Goal: Navigation & Orientation: Find specific page/section

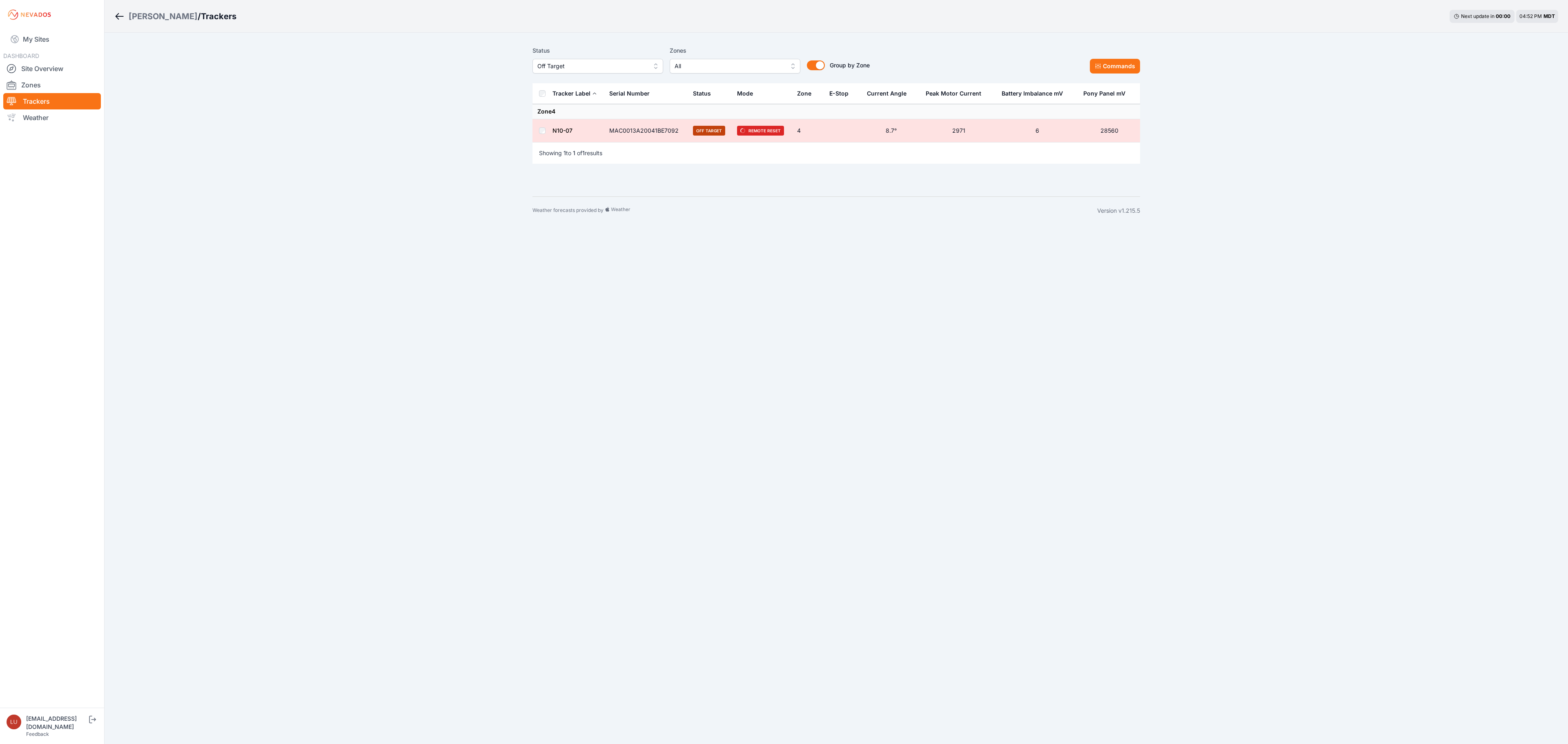
click at [590, 70] on span "Off Target" at bounding box center [592, 66] width 110 height 10
click at [573, 124] on div "Offline" at bounding box center [598, 128] width 131 height 15
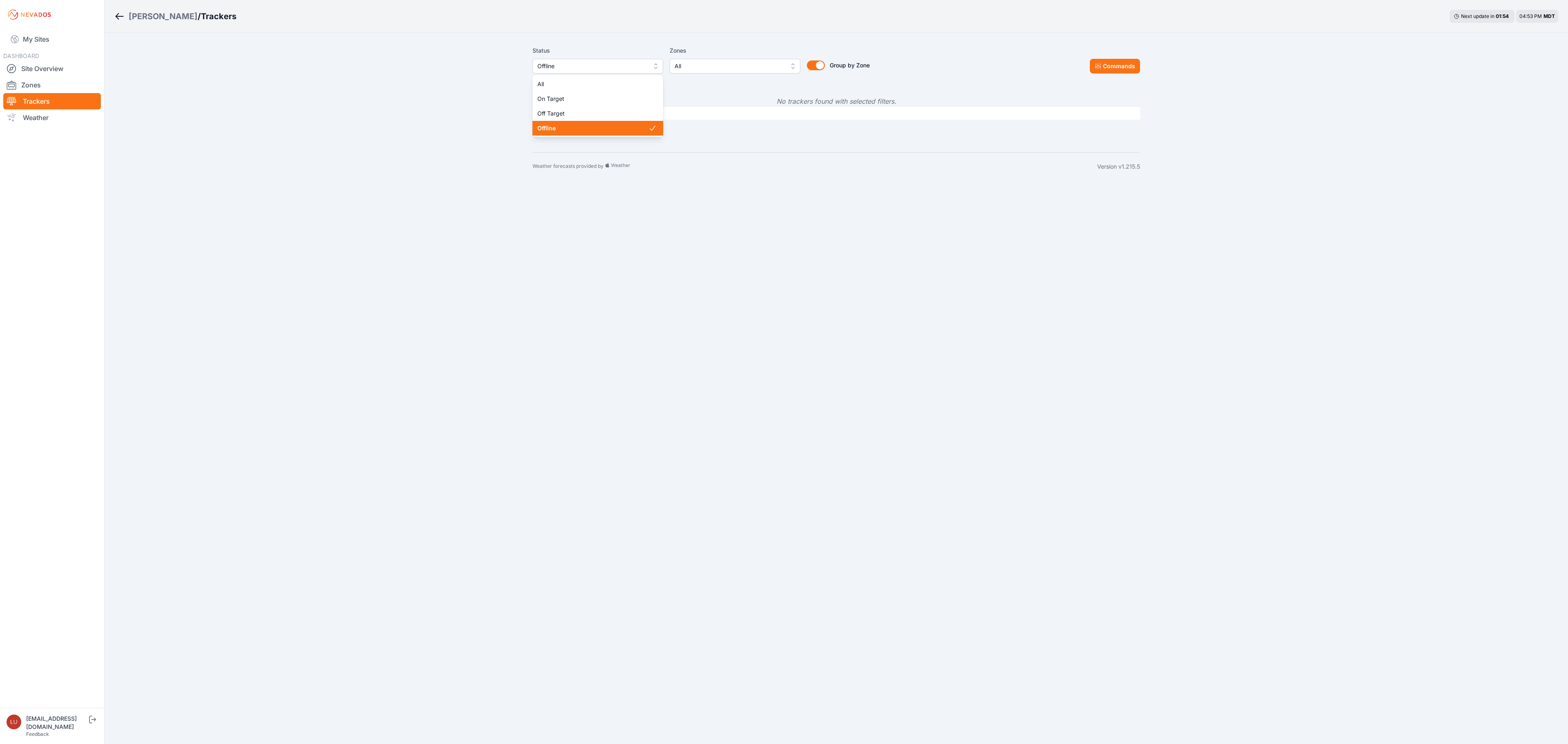
click at [586, 69] on span "Offline" at bounding box center [592, 66] width 110 height 10
click at [583, 79] on div "All" at bounding box center [598, 84] width 131 height 15
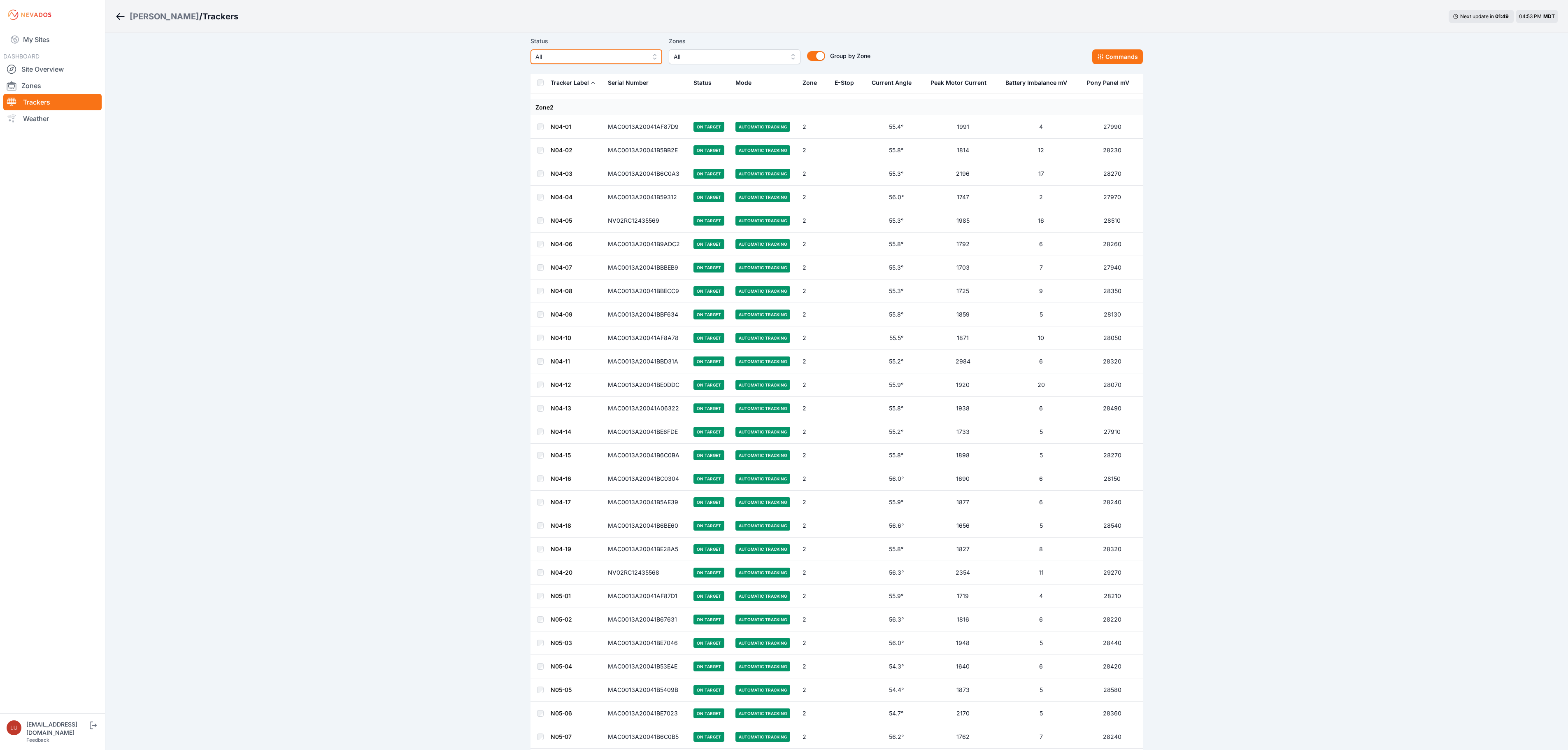
scroll to position [1318, 0]
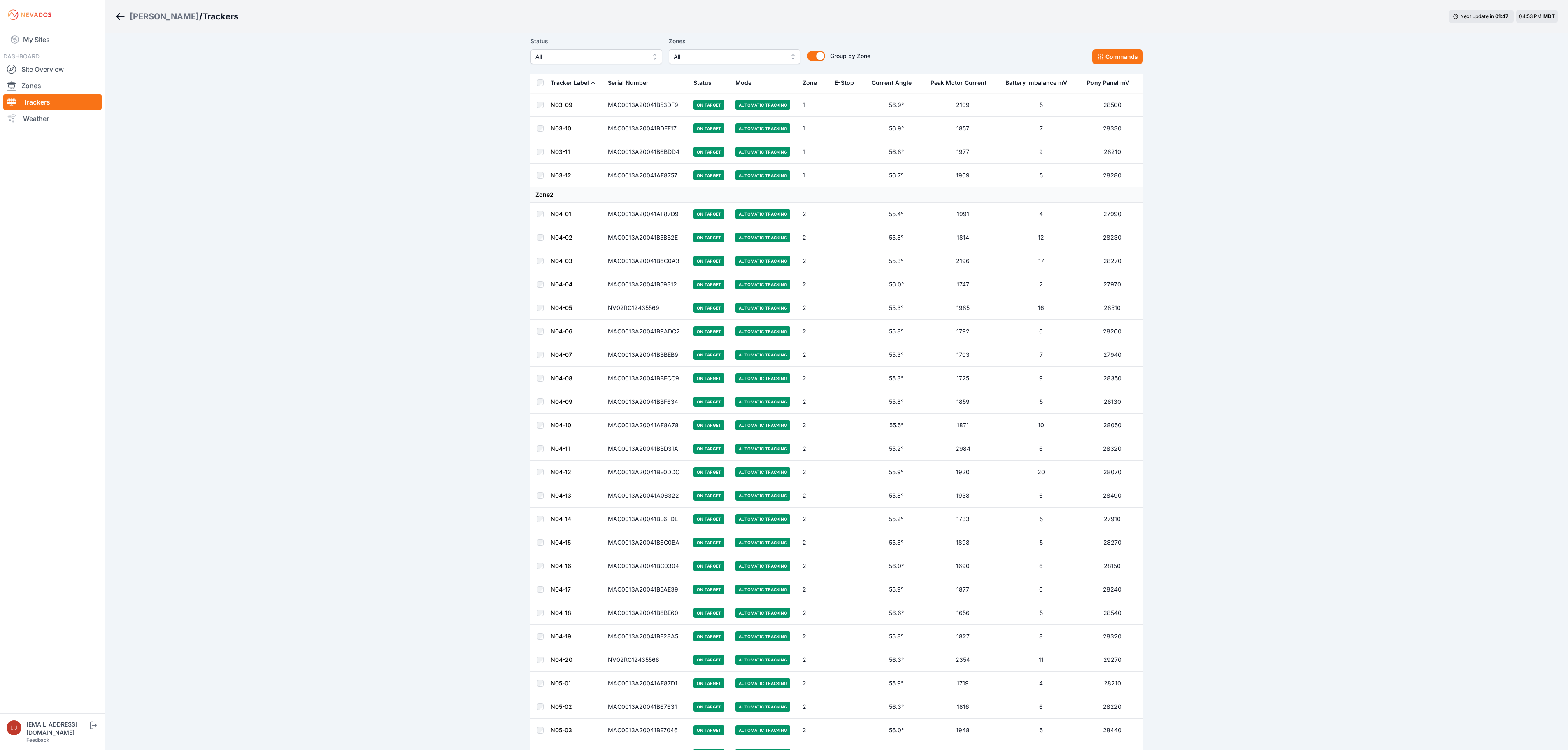
click at [564, 663] on link "N04-20" at bounding box center [562, 659] width 22 height 7
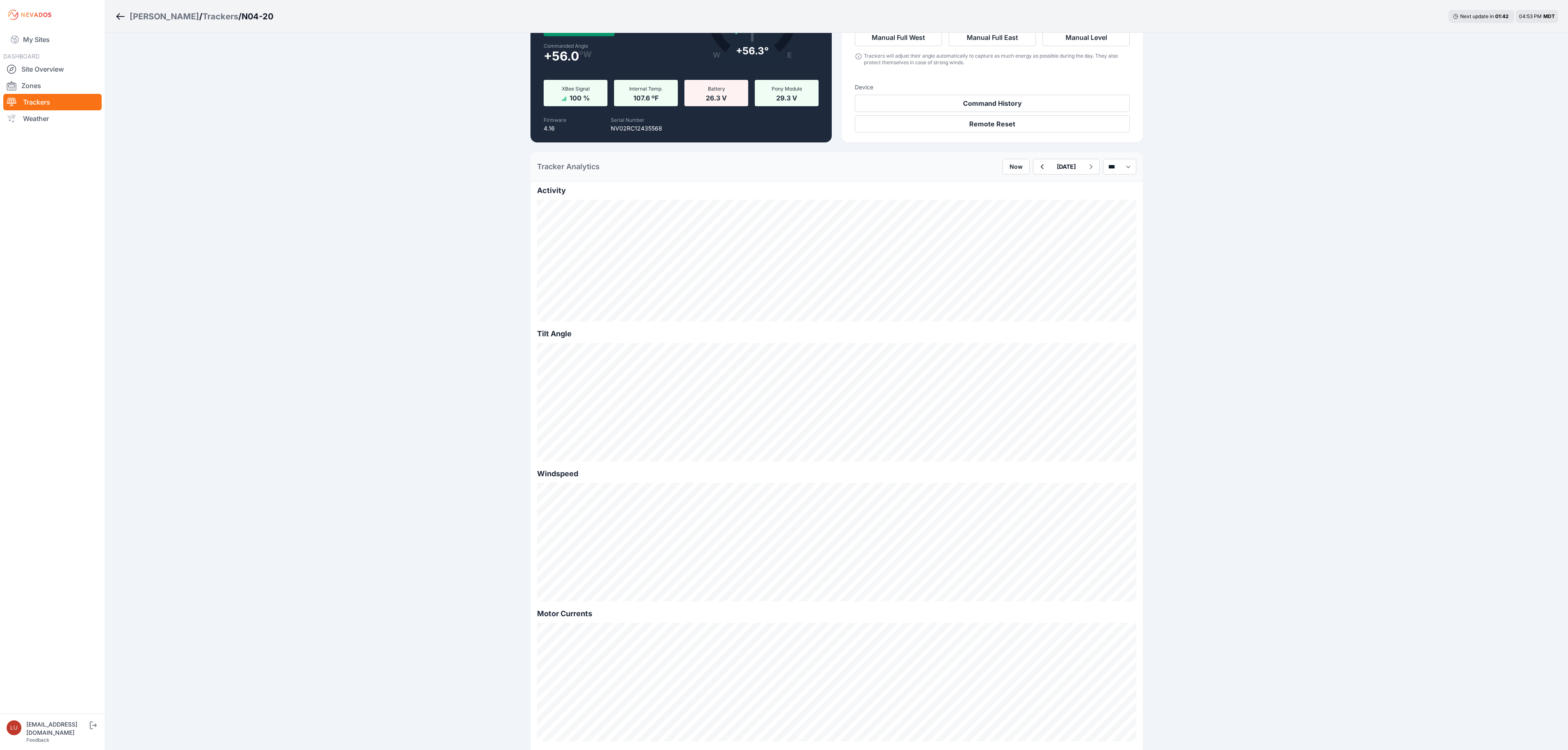
scroll to position [82, 0]
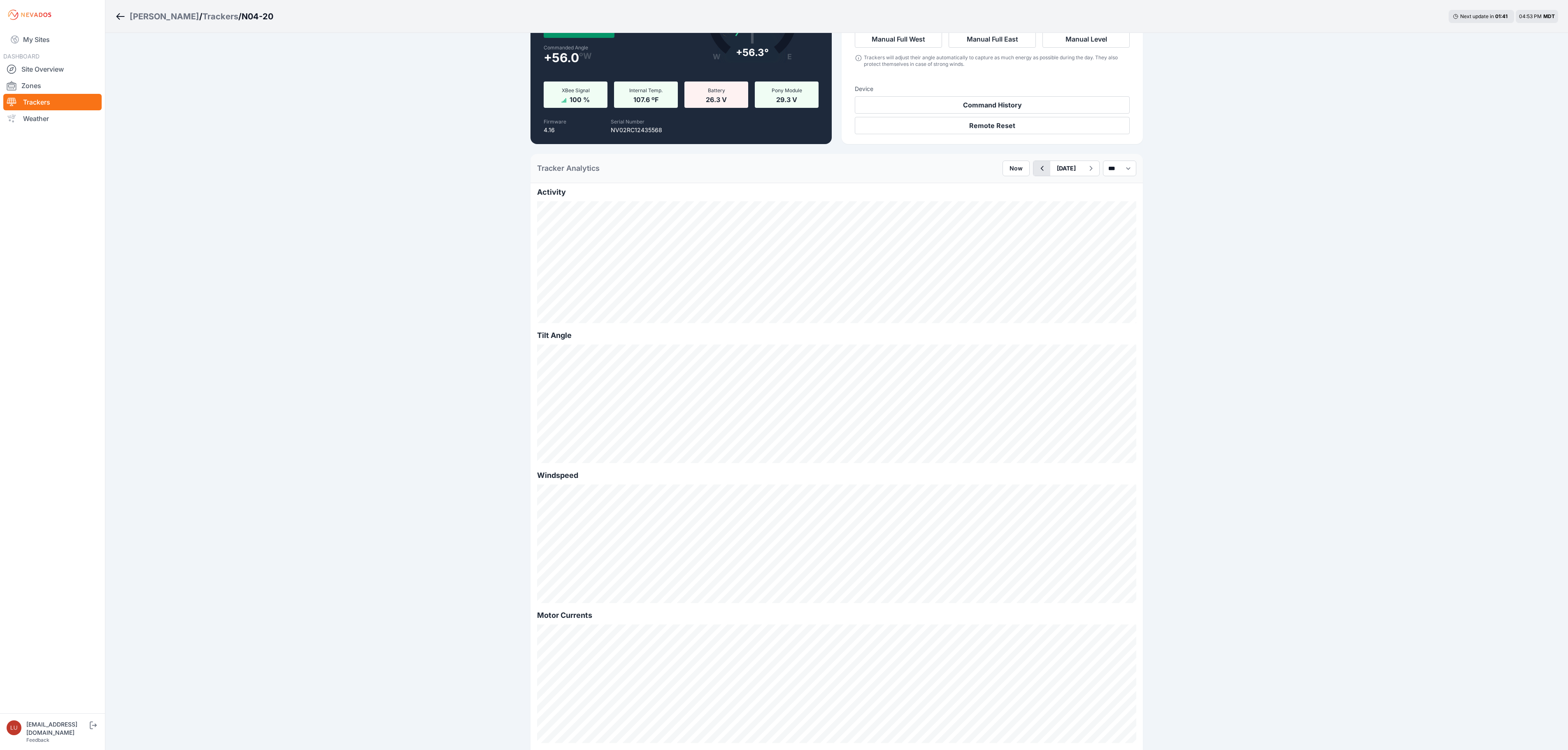
click at [1037, 168] on icon "button" at bounding box center [1042, 168] width 10 height 10
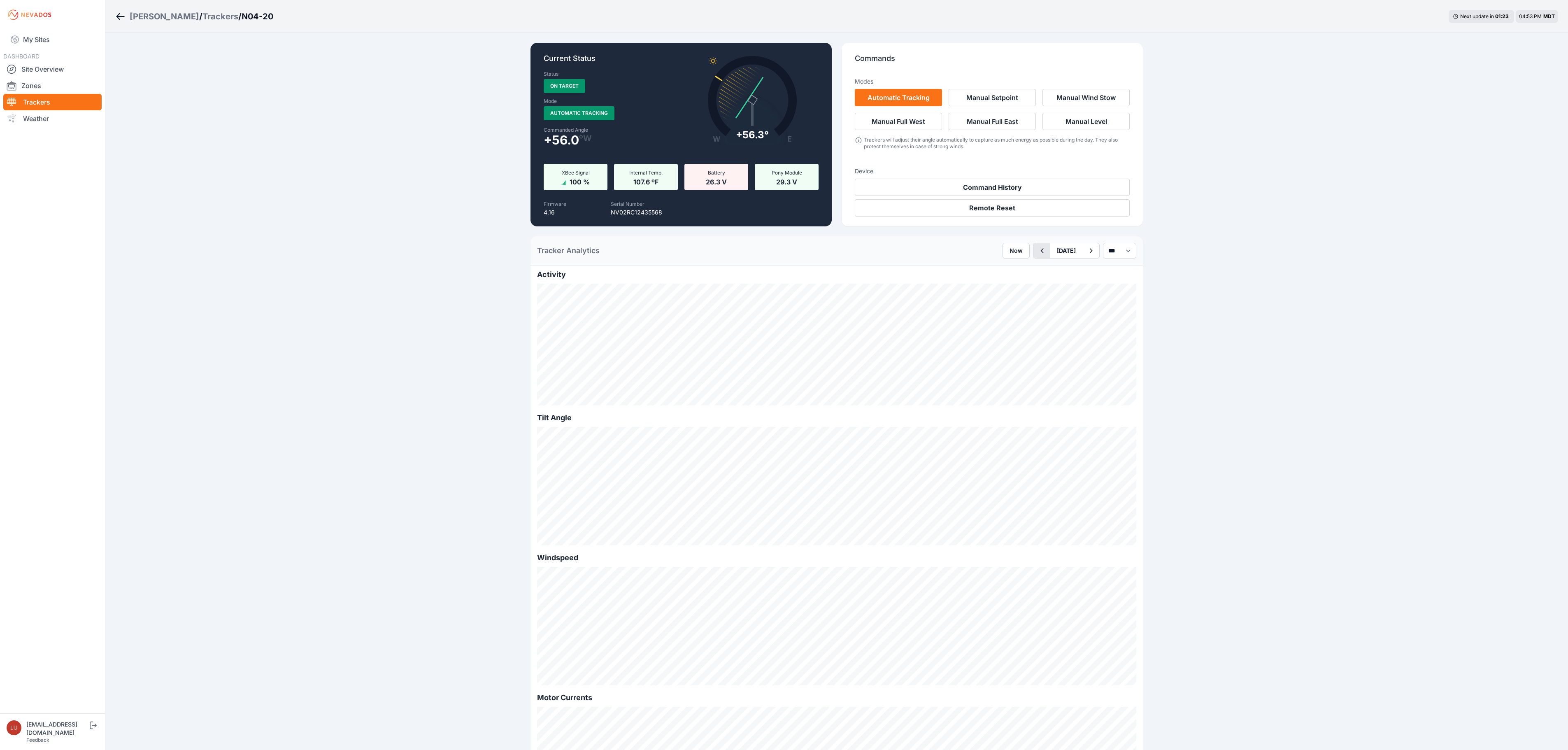
click at [1033, 256] on button "button" at bounding box center [1042, 250] width 17 height 15
click at [202, 15] on div "Trackers" at bounding box center [220, 16] width 36 height 12
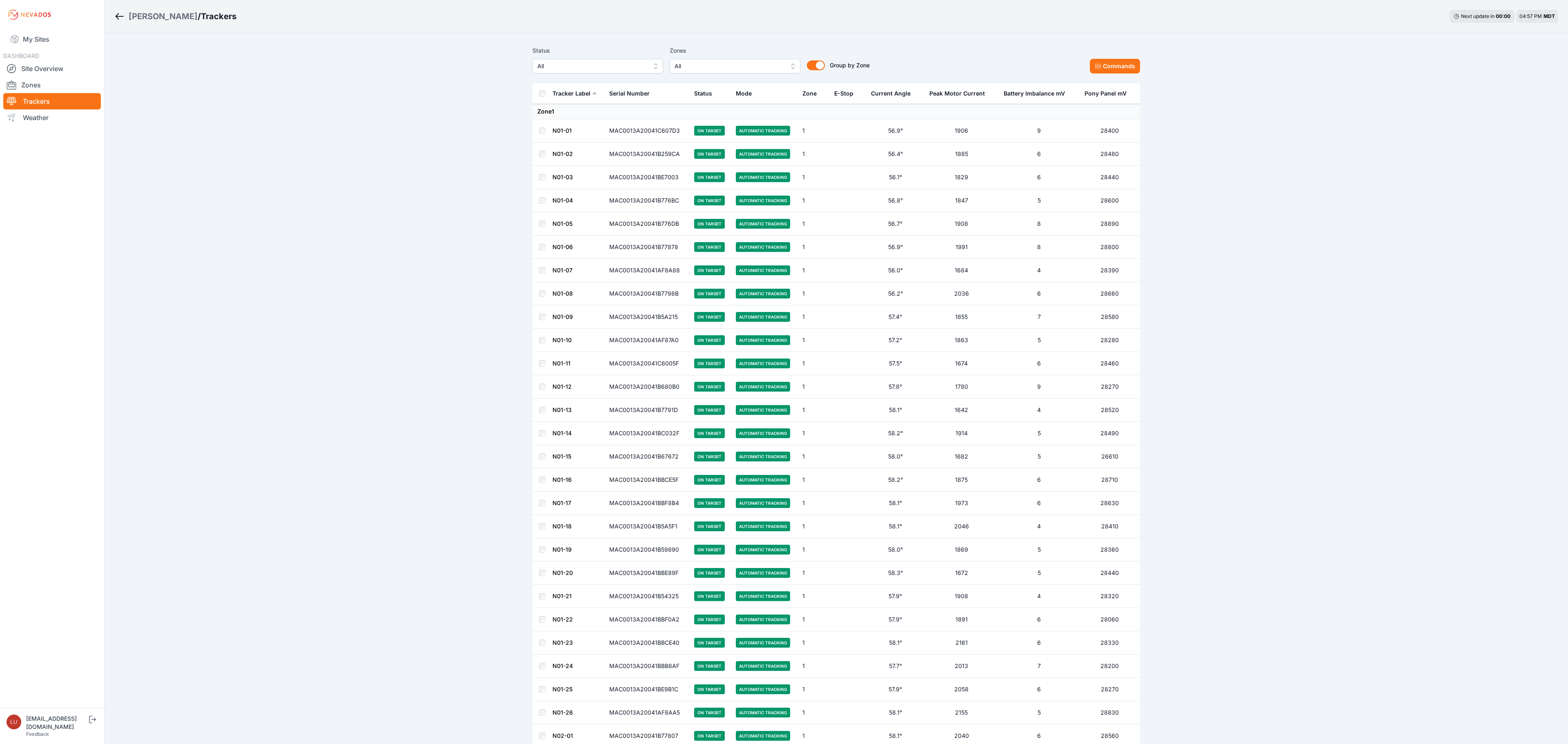
click at [615, 64] on span "All" at bounding box center [592, 66] width 110 height 10
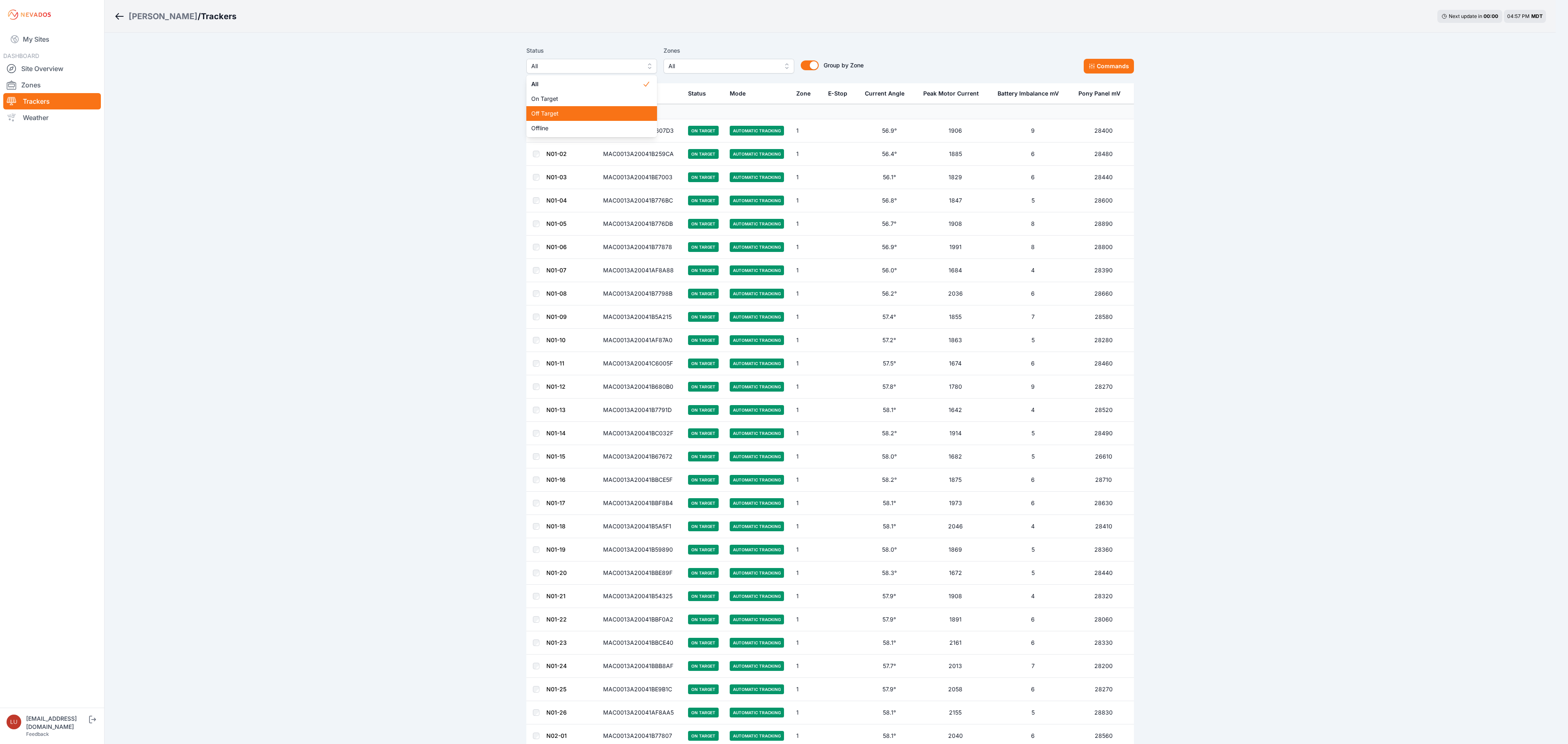
click at [583, 115] on span "Off Target" at bounding box center [587, 113] width 111 height 8
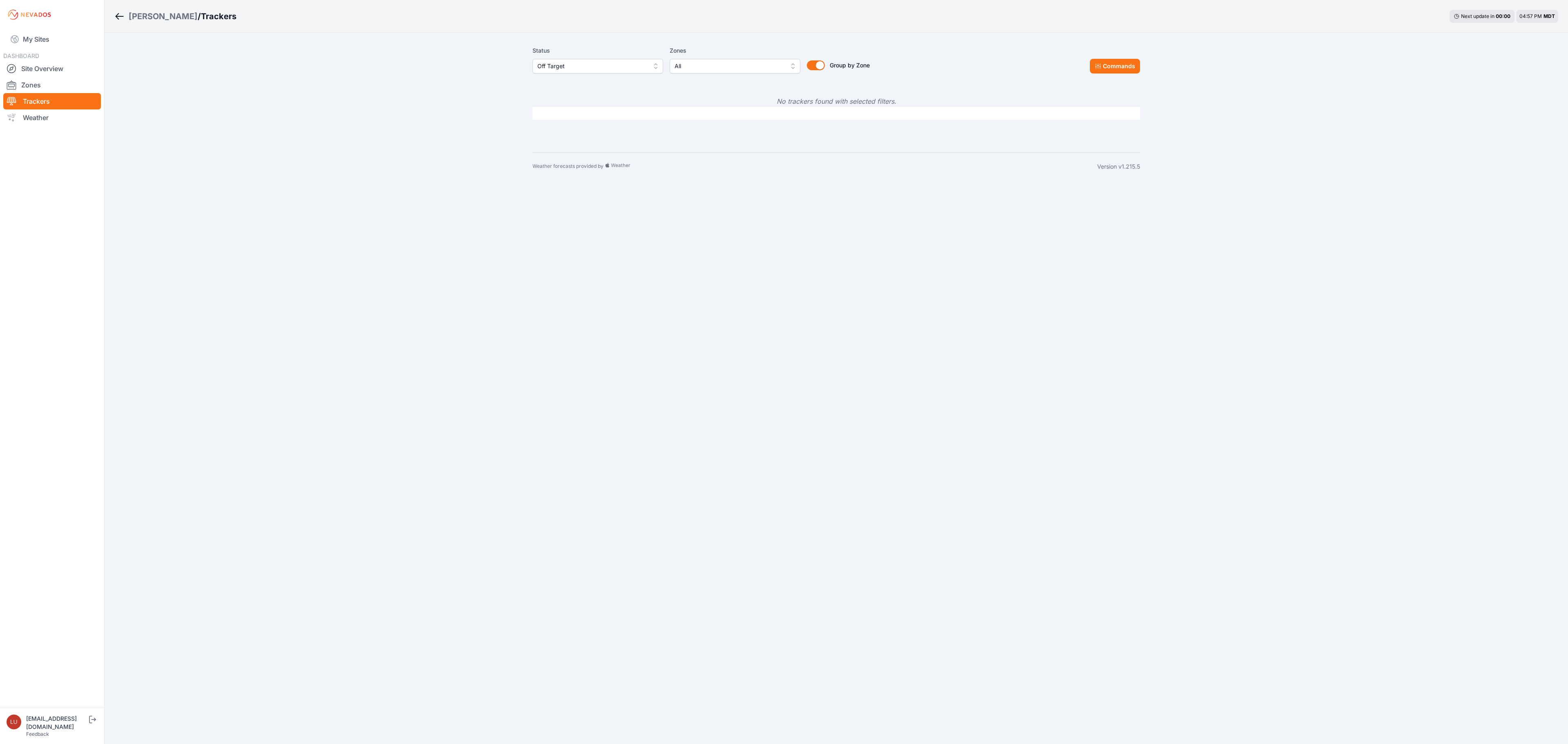
click at [578, 66] on span "Off Target" at bounding box center [592, 66] width 110 height 10
click at [578, 77] on div "All" at bounding box center [598, 84] width 131 height 15
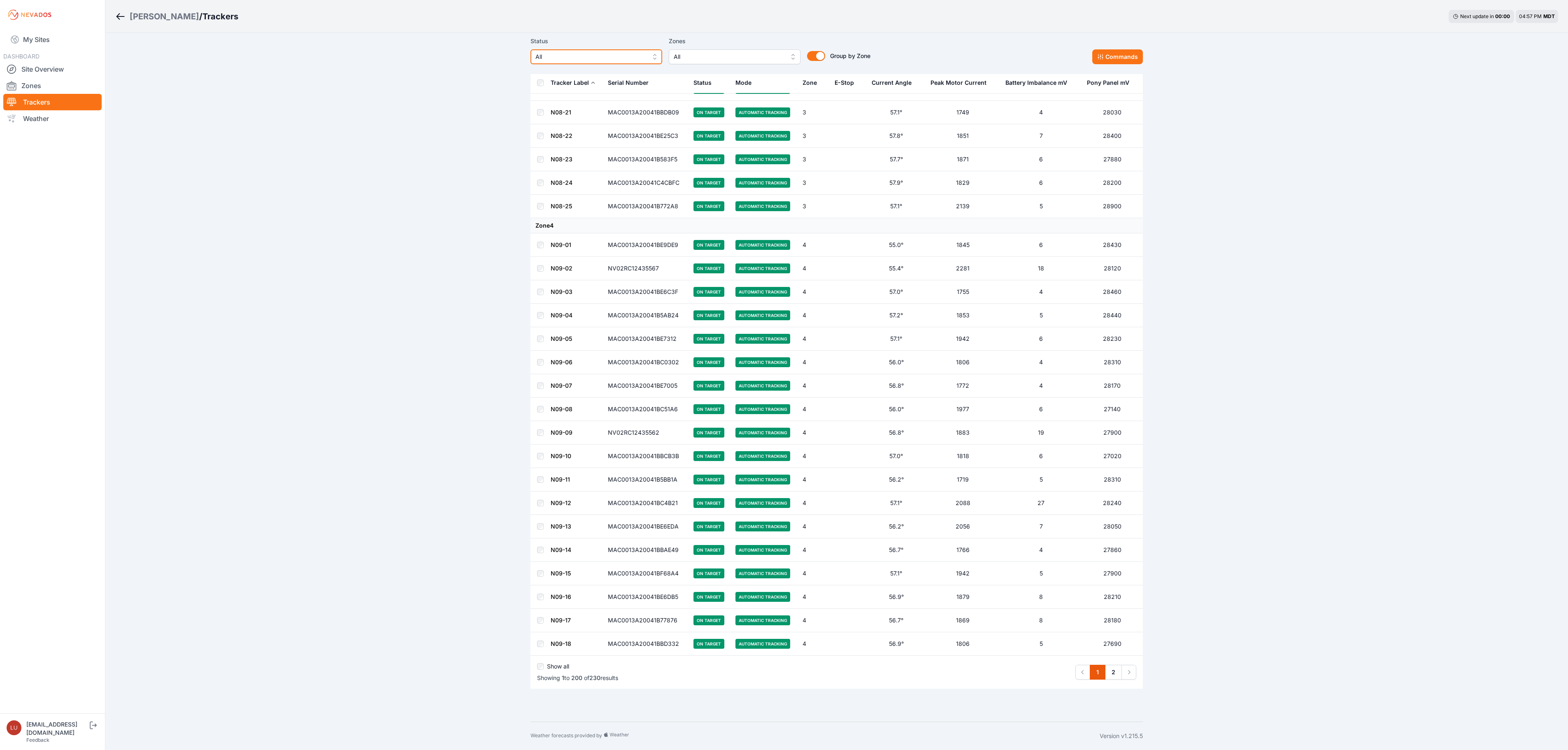
scroll to position [4288, 0]
click at [1115, 673] on link "2" at bounding box center [1113, 672] width 17 height 15
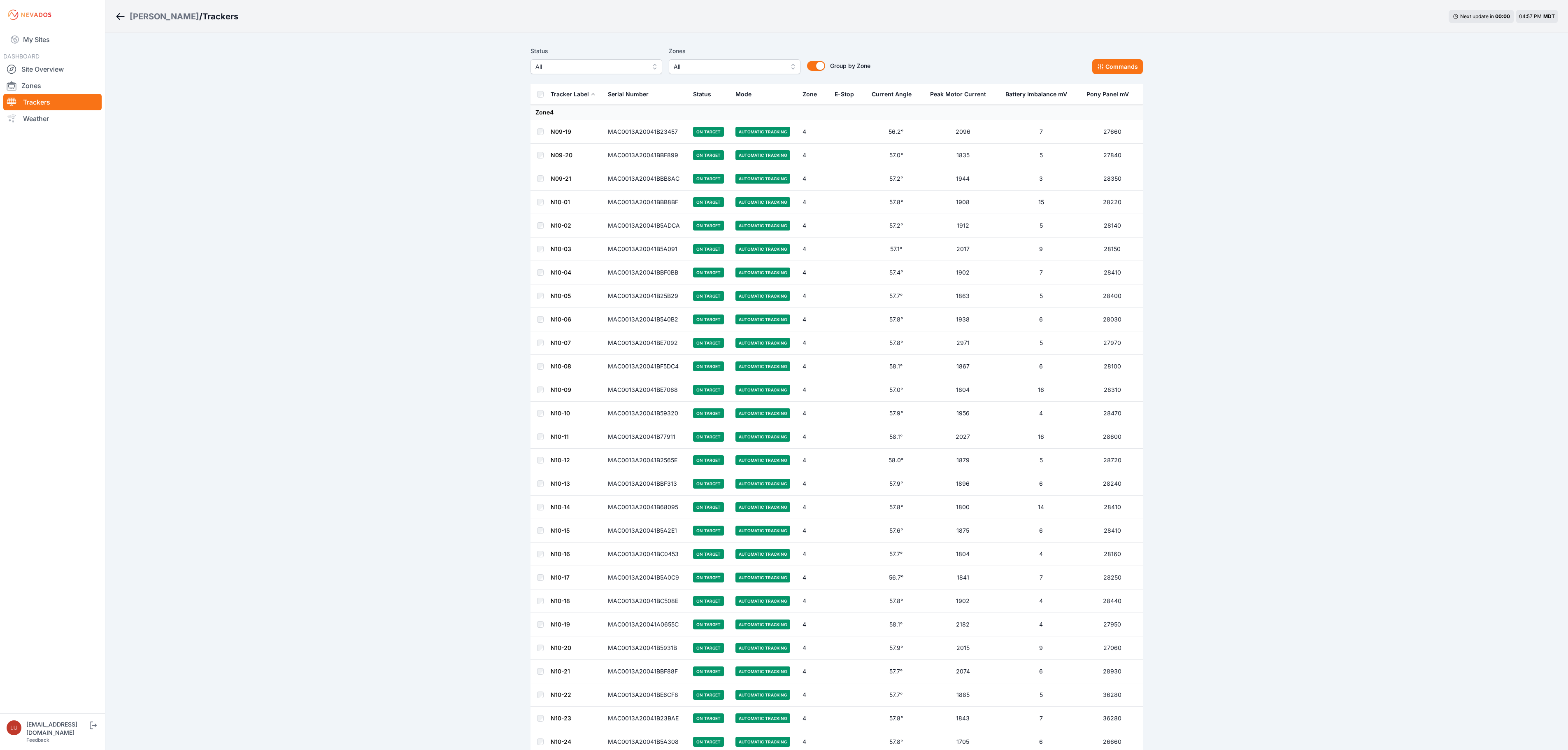
click at [569, 346] on link "N10-07" at bounding box center [561, 342] width 20 height 7
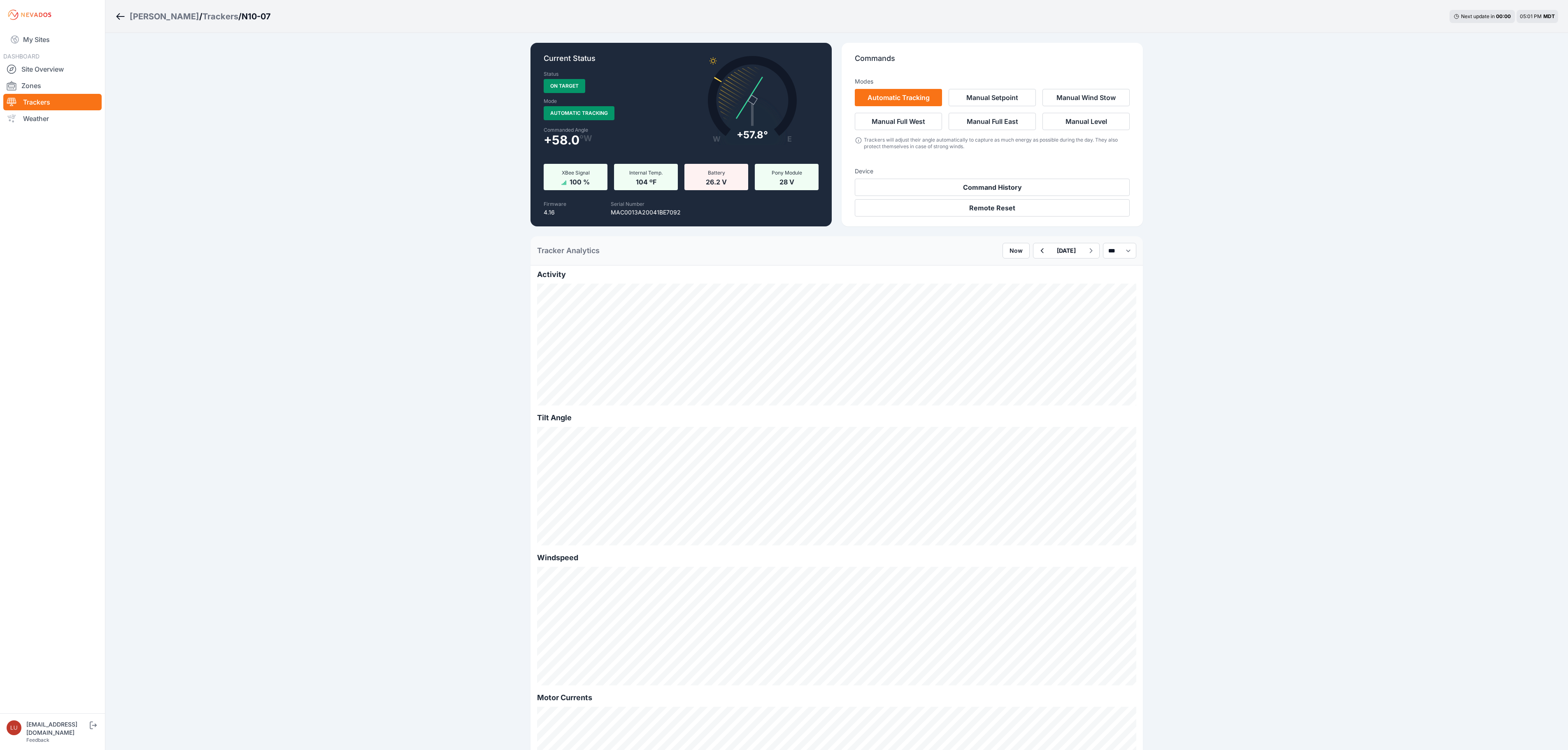
click at [155, 15] on div "[PERSON_NAME]" at bounding box center [164, 16] width 69 height 12
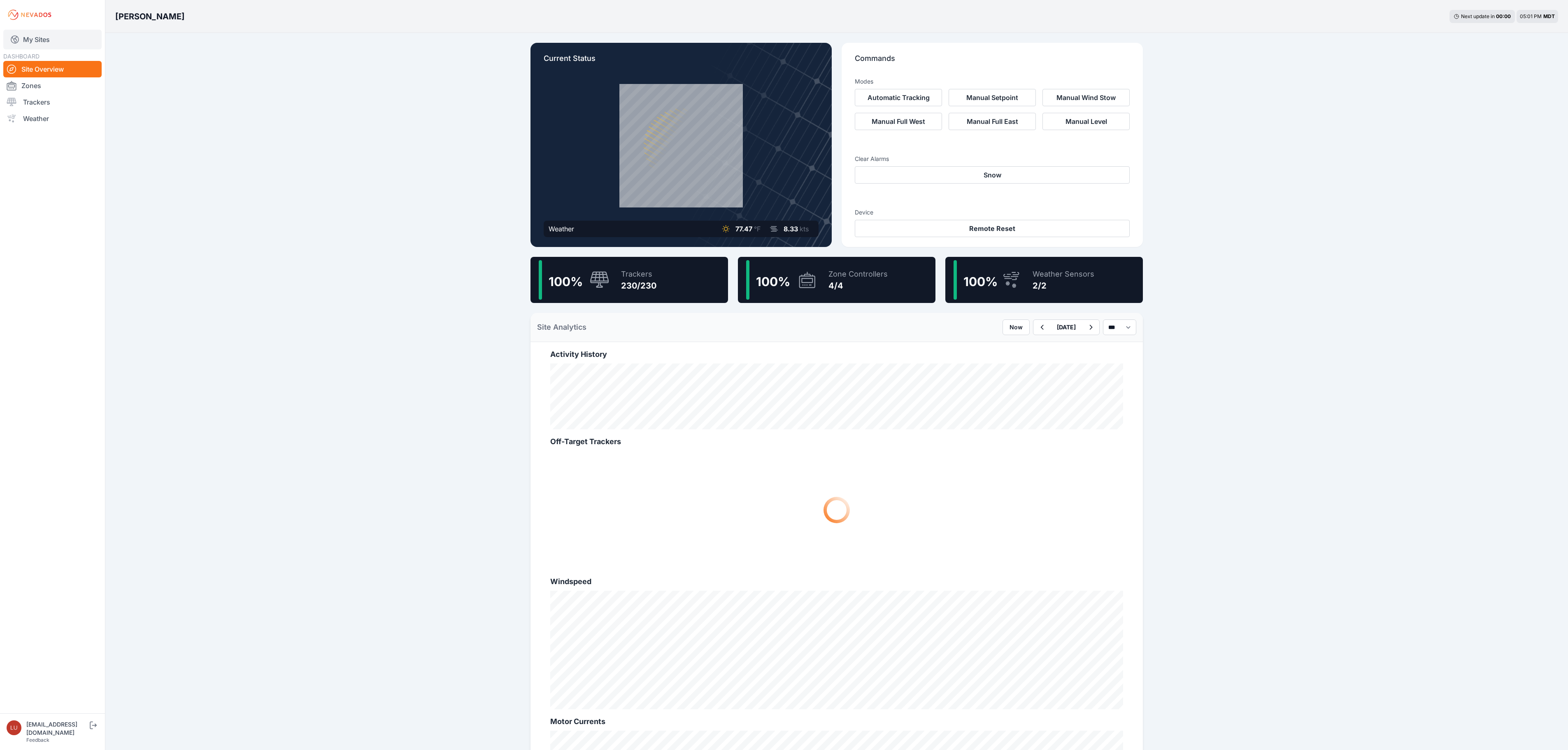
click at [53, 44] on link "My Sites" at bounding box center [52, 39] width 98 height 20
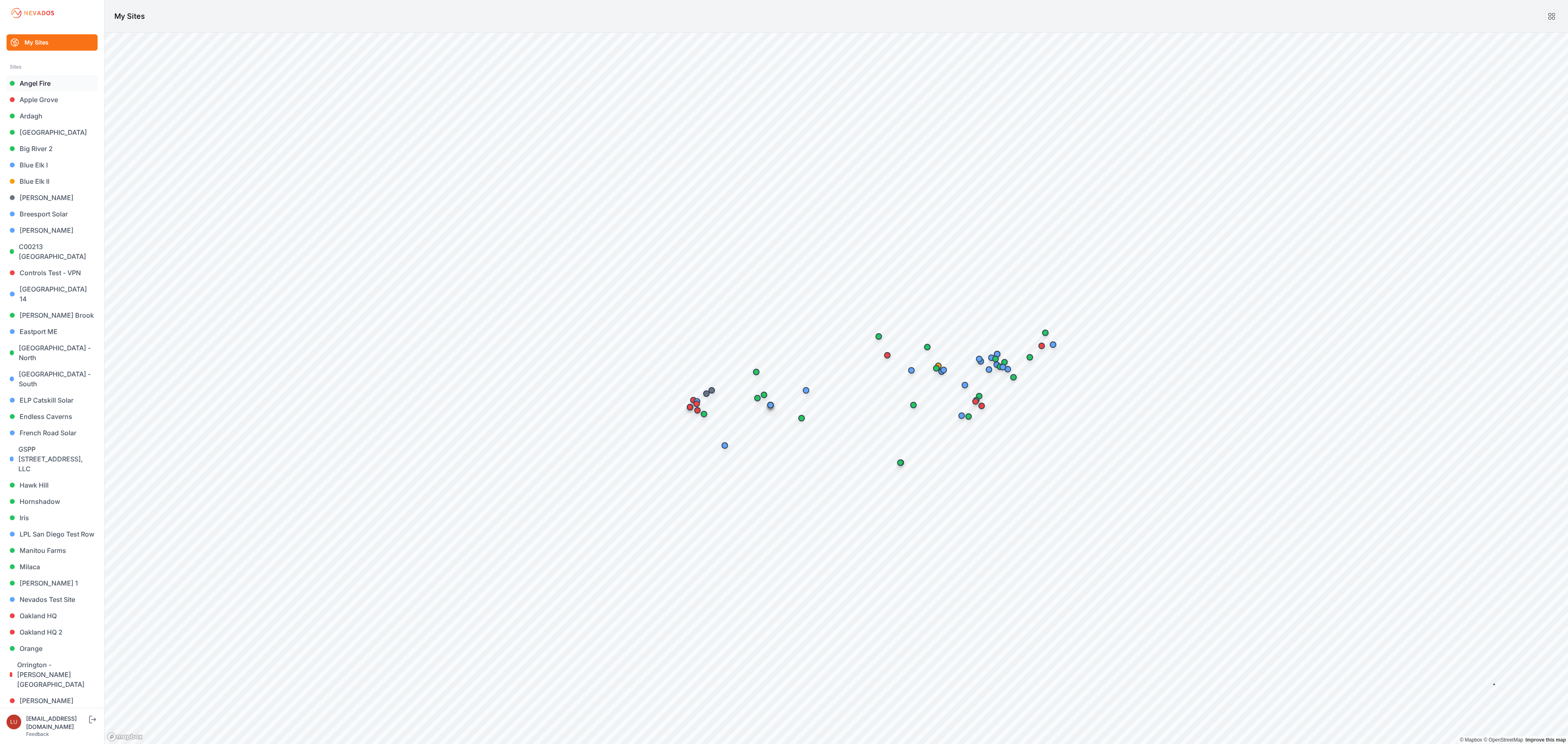
click at [46, 82] on link "Angel Fire" at bounding box center [52, 83] width 91 height 16
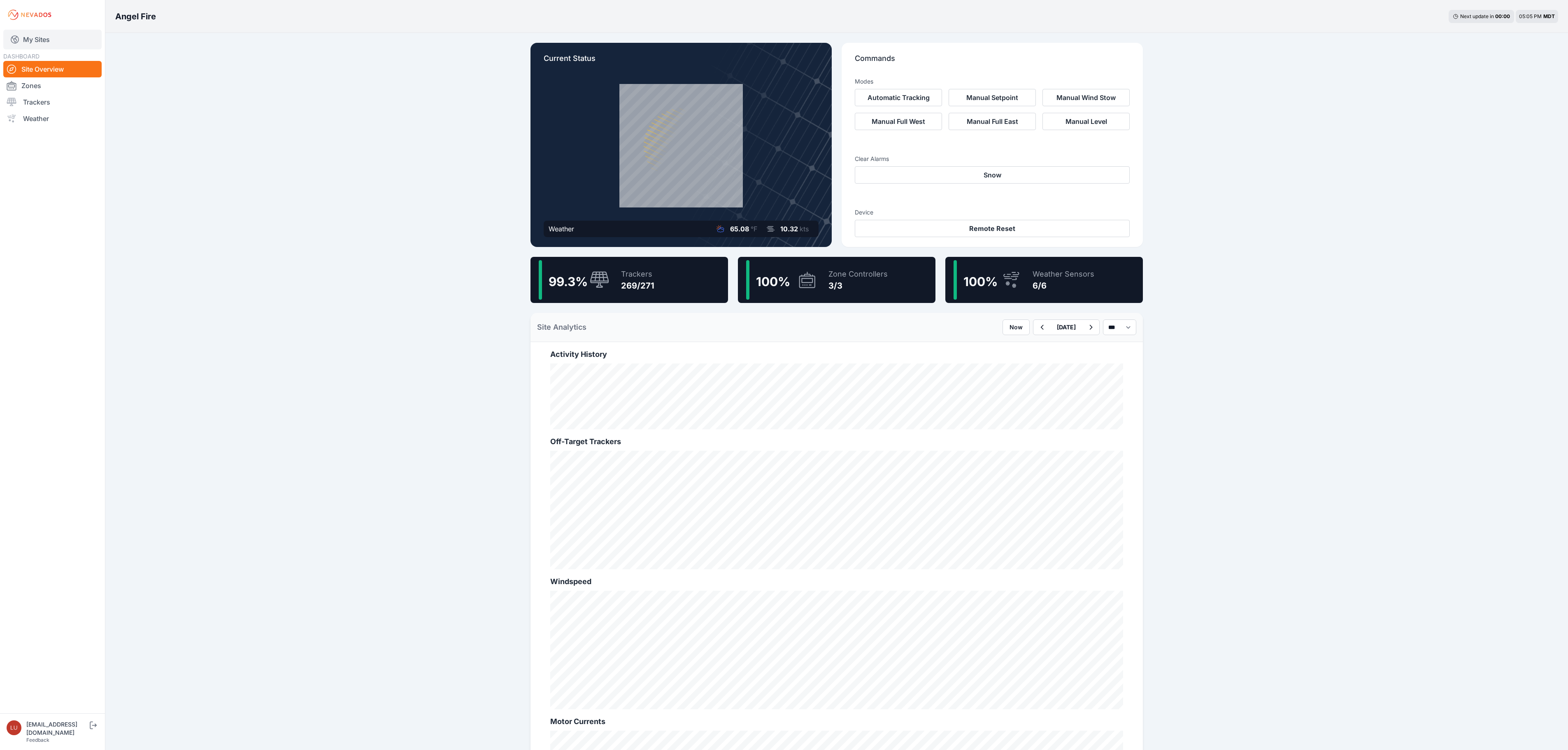
click at [36, 36] on link "My Sites" at bounding box center [52, 39] width 98 height 20
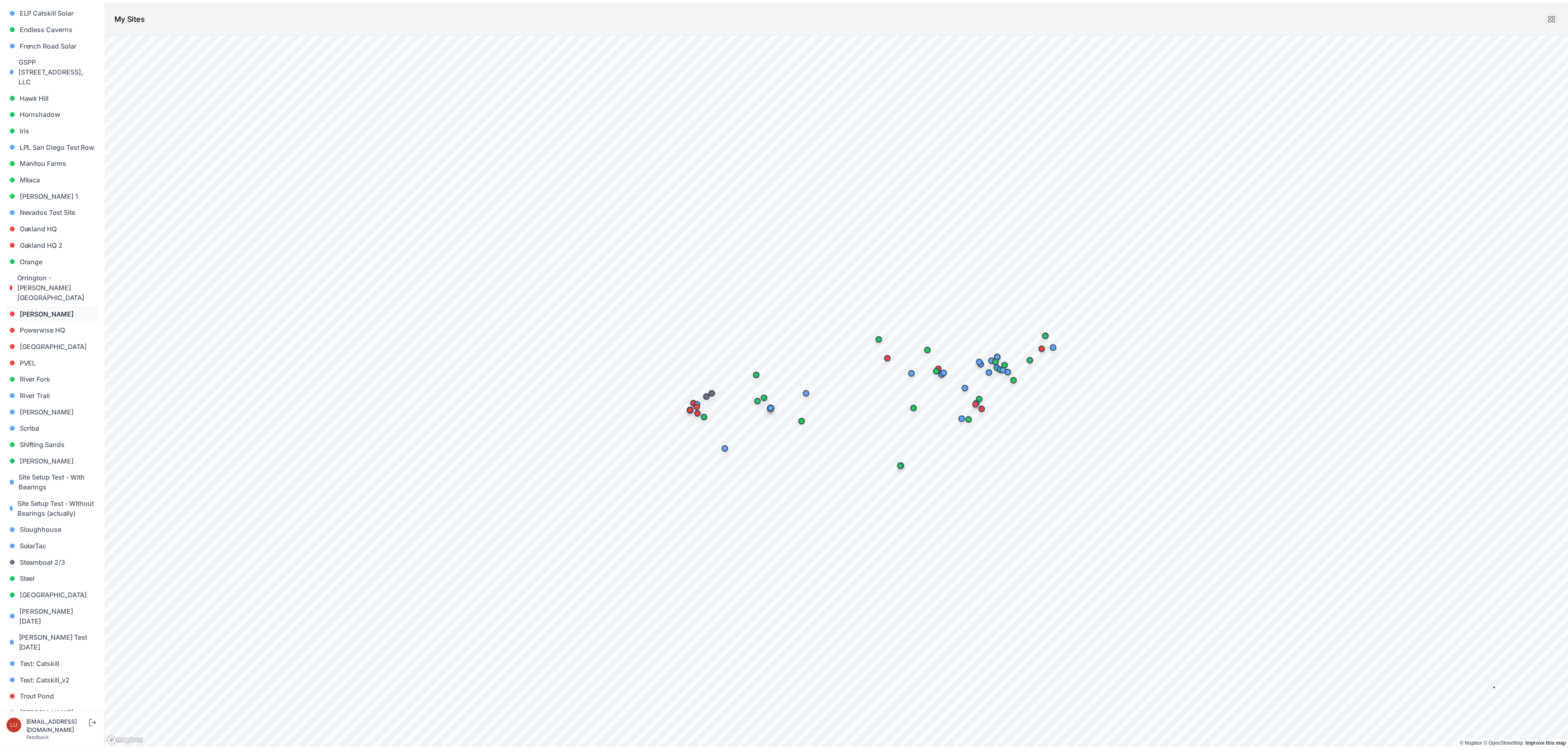
scroll to position [405, 0]
click at [34, 560] on link "Steel" at bounding box center [53, 568] width 92 height 17
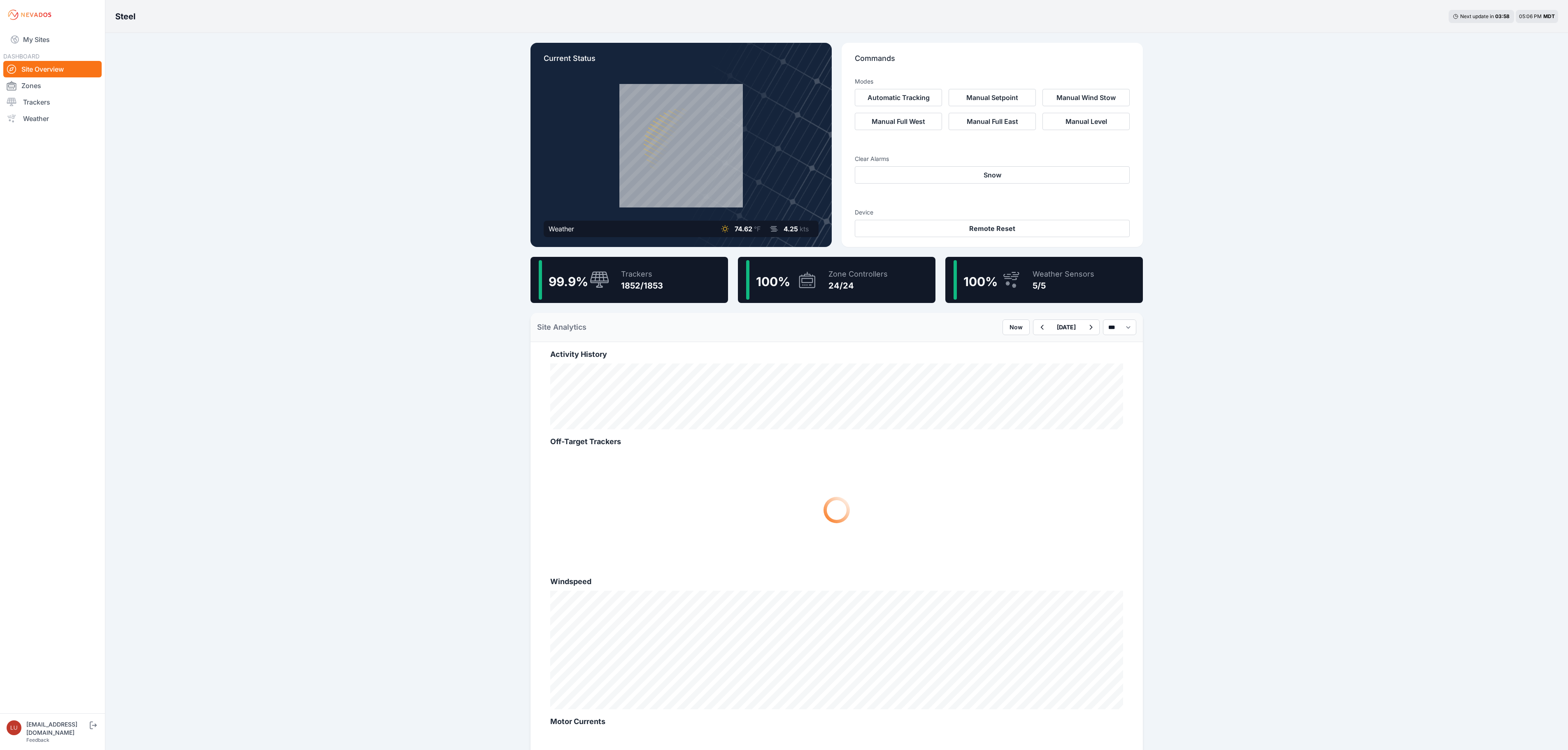
click at [672, 293] on div "99.9 % Trackers 1852/1853" at bounding box center [629, 280] width 198 height 46
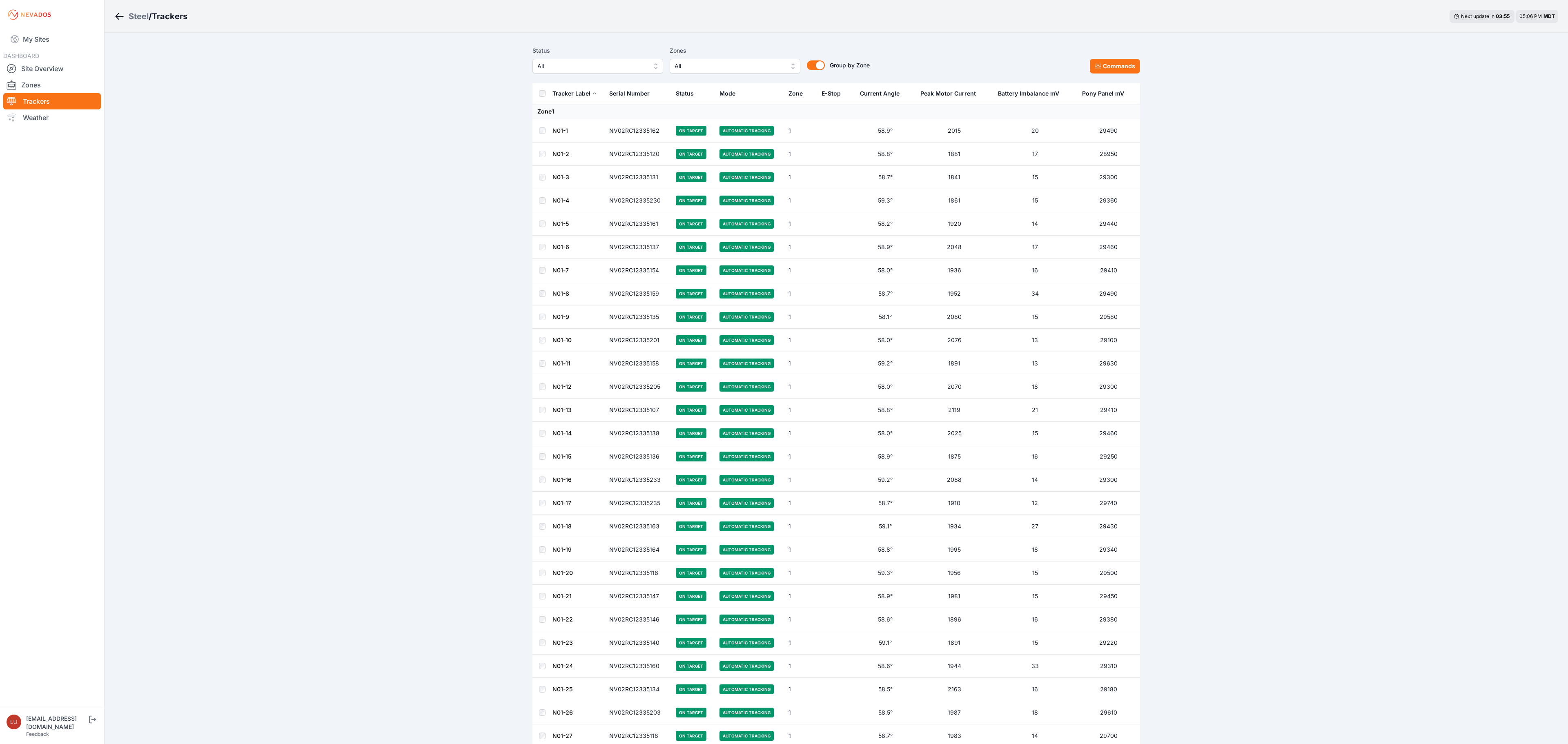
click at [603, 68] on span "All" at bounding box center [592, 66] width 110 height 10
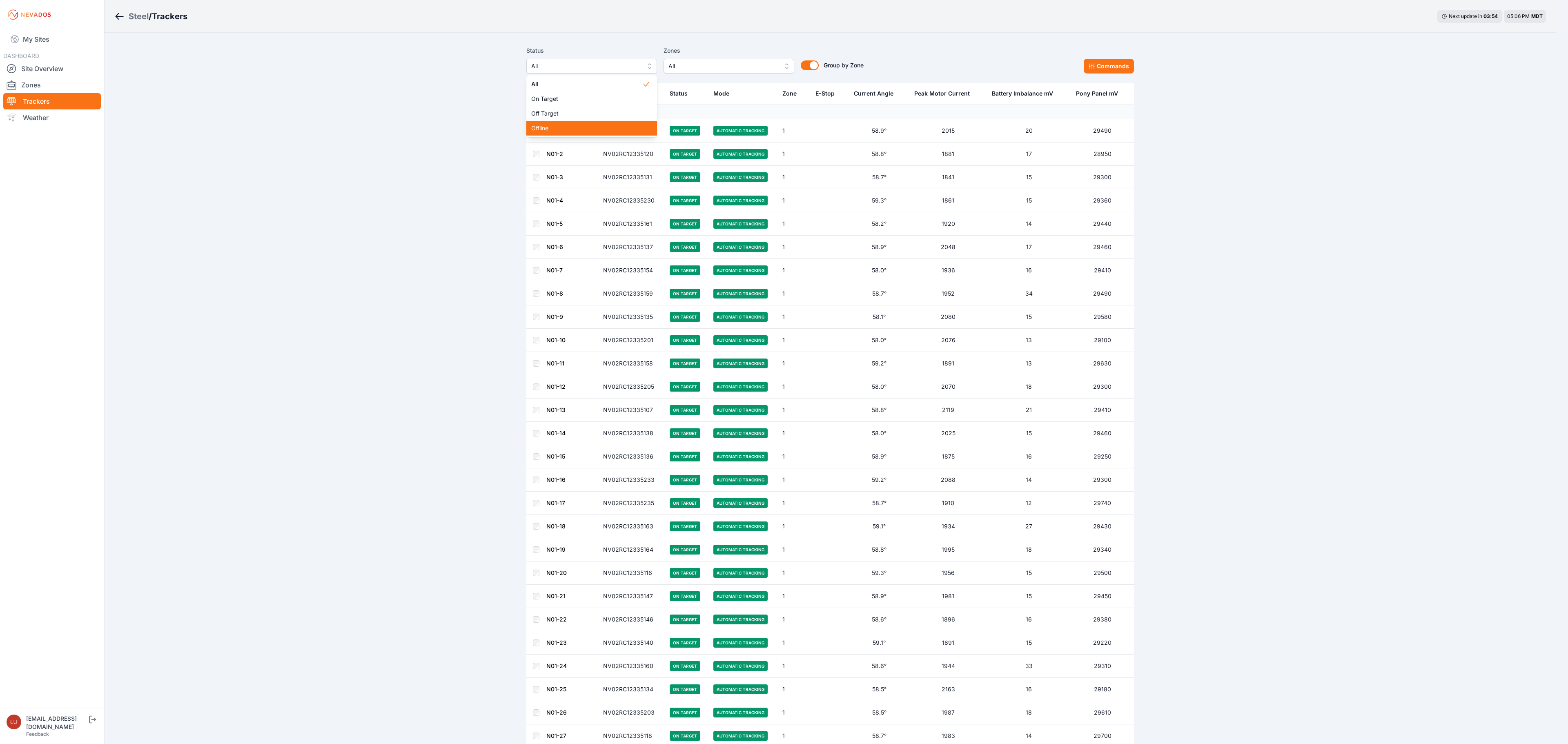
click at [585, 129] on span "Offline" at bounding box center [587, 128] width 111 height 8
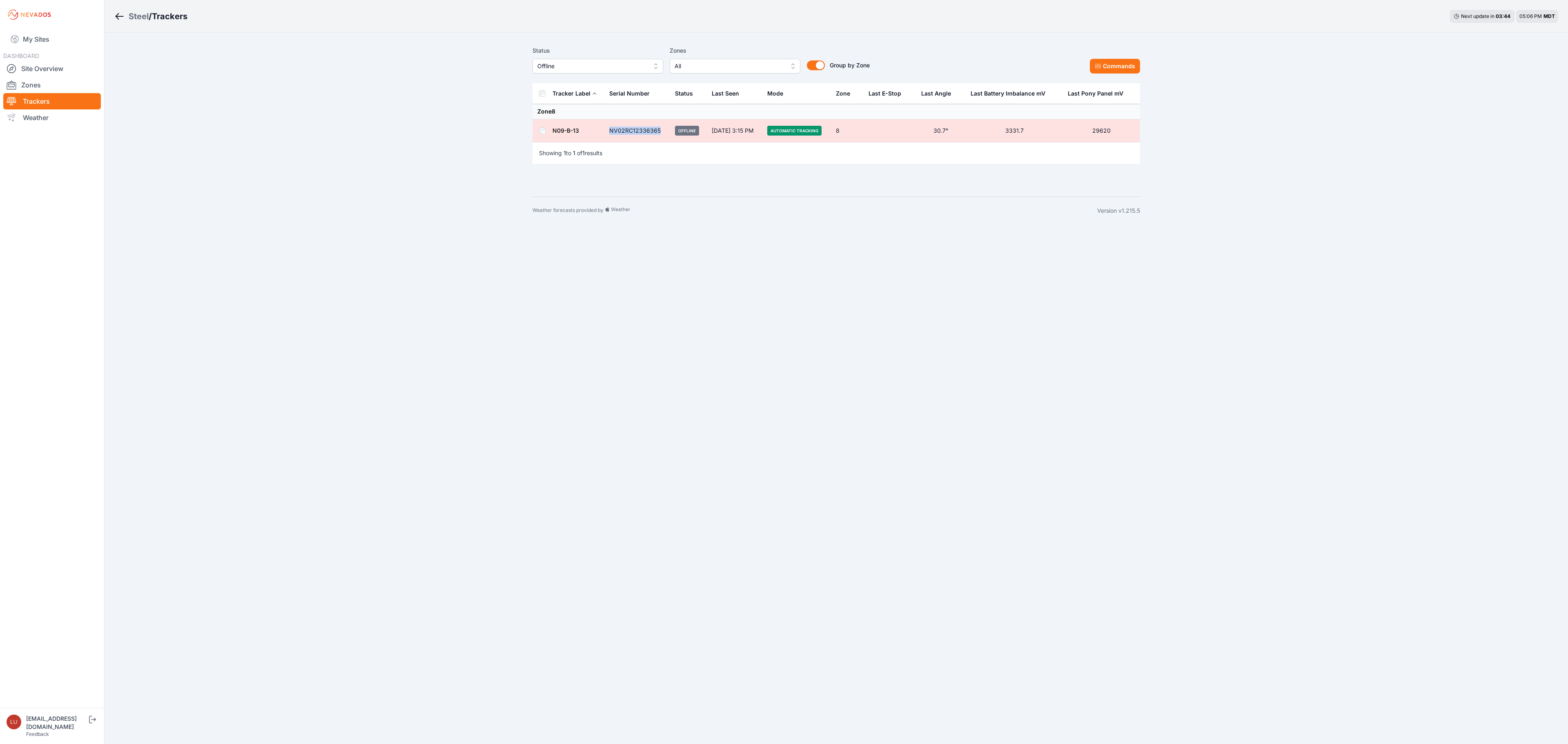
drag, startPoint x: 660, startPoint y: 132, endPoint x: 611, endPoint y: 137, distance: 49.3
click at [611, 137] on td "NV02RC12336365" at bounding box center [637, 131] width 66 height 23
copy td "NV02RC12336365"
click at [571, 130] on link "N09-B-13" at bounding box center [566, 130] width 27 height 7
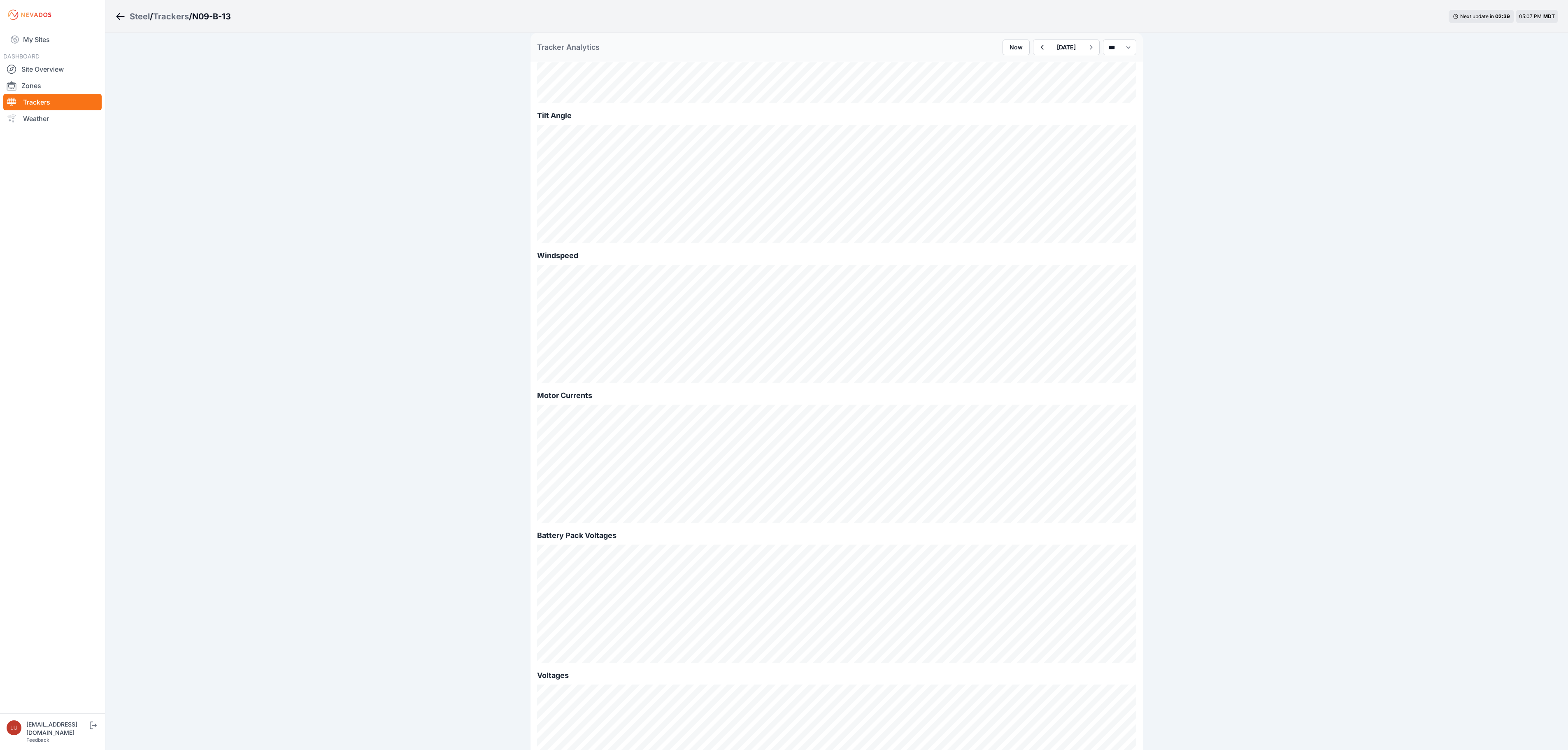
scroll to position [330, 0]
click at [1033, 53] on button "button" at bounding box center [1042, 47] width 17 height 15
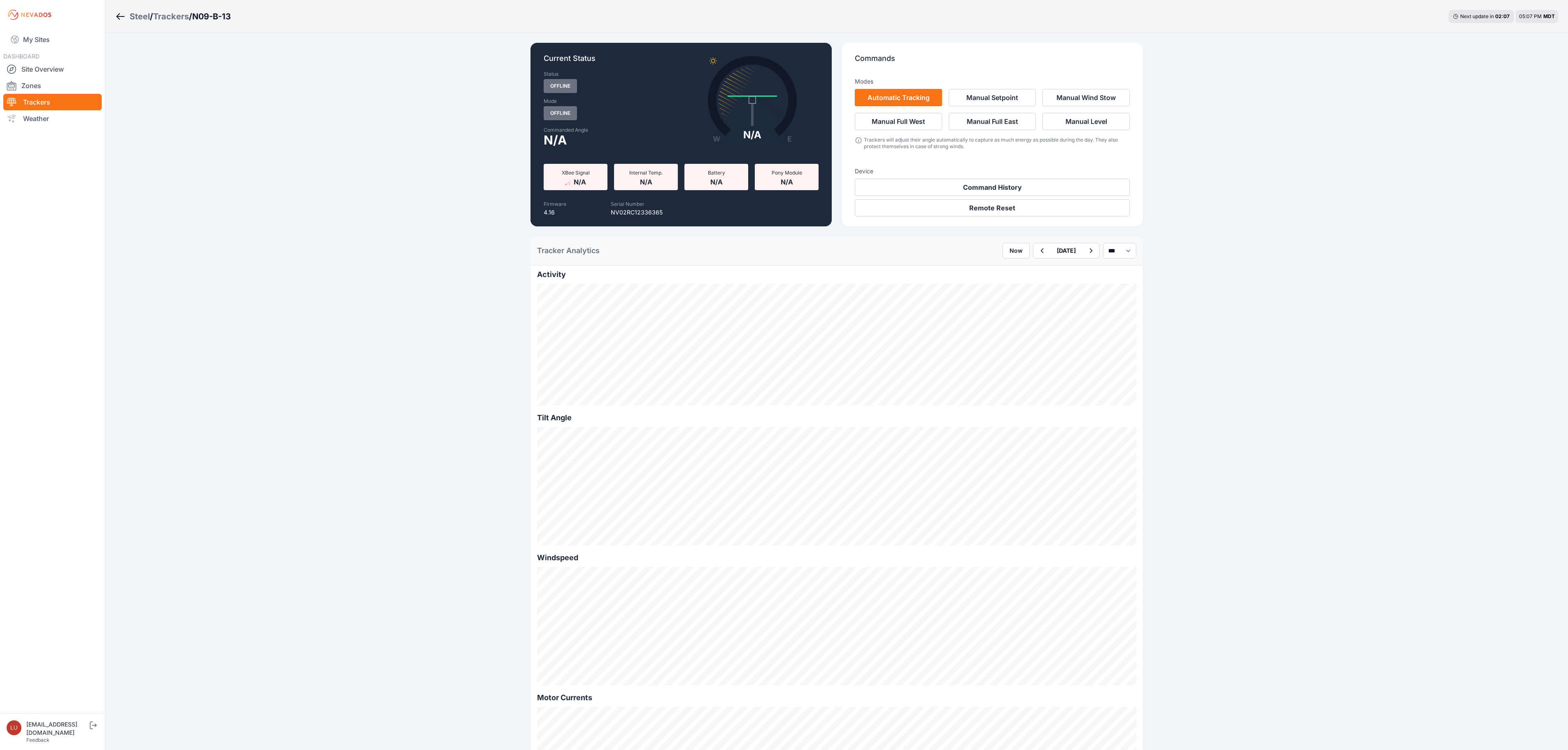
click at [187, 18] on div "Trackers" at bounding box center [171, 16] width 36 height 12
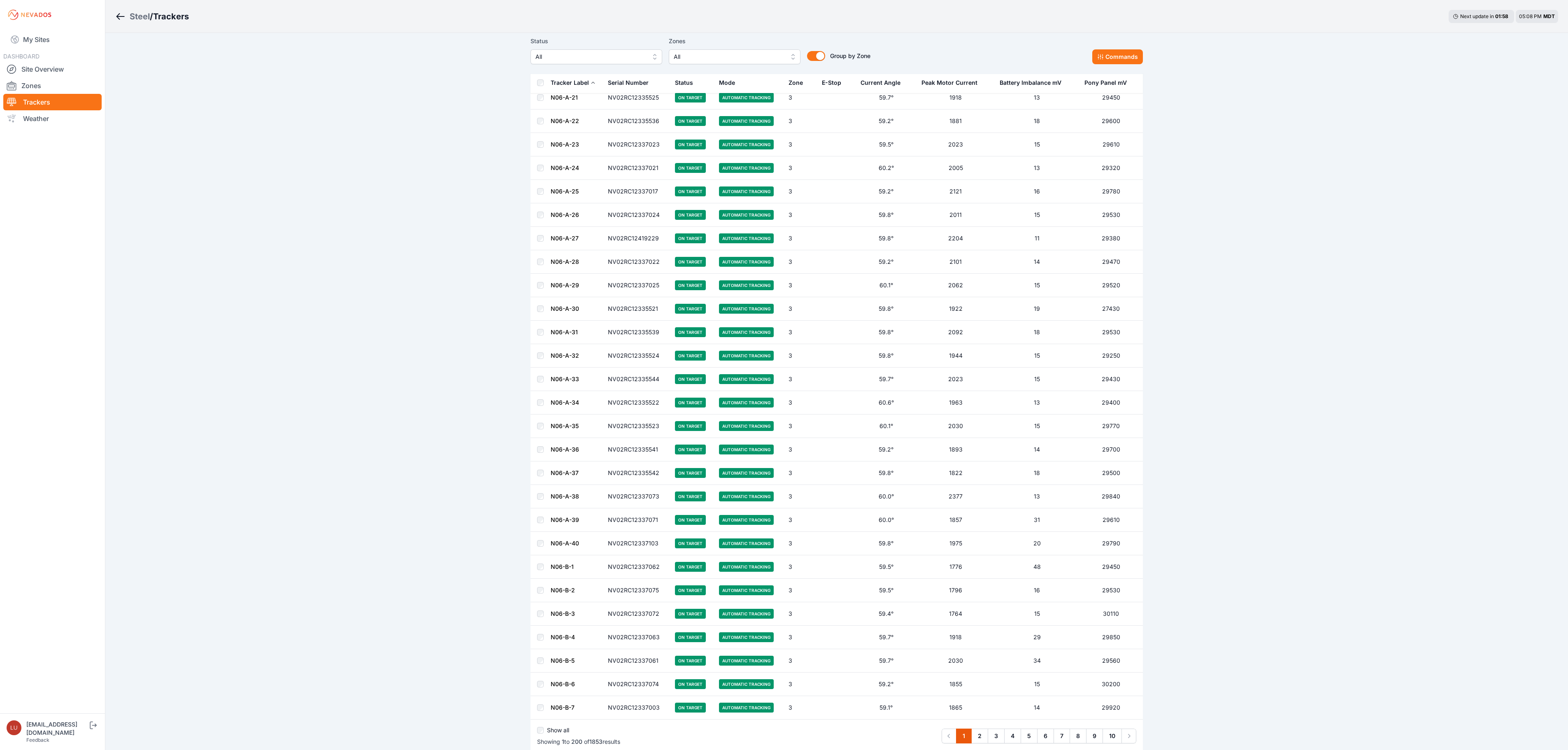
scroll to position [4273, 0]
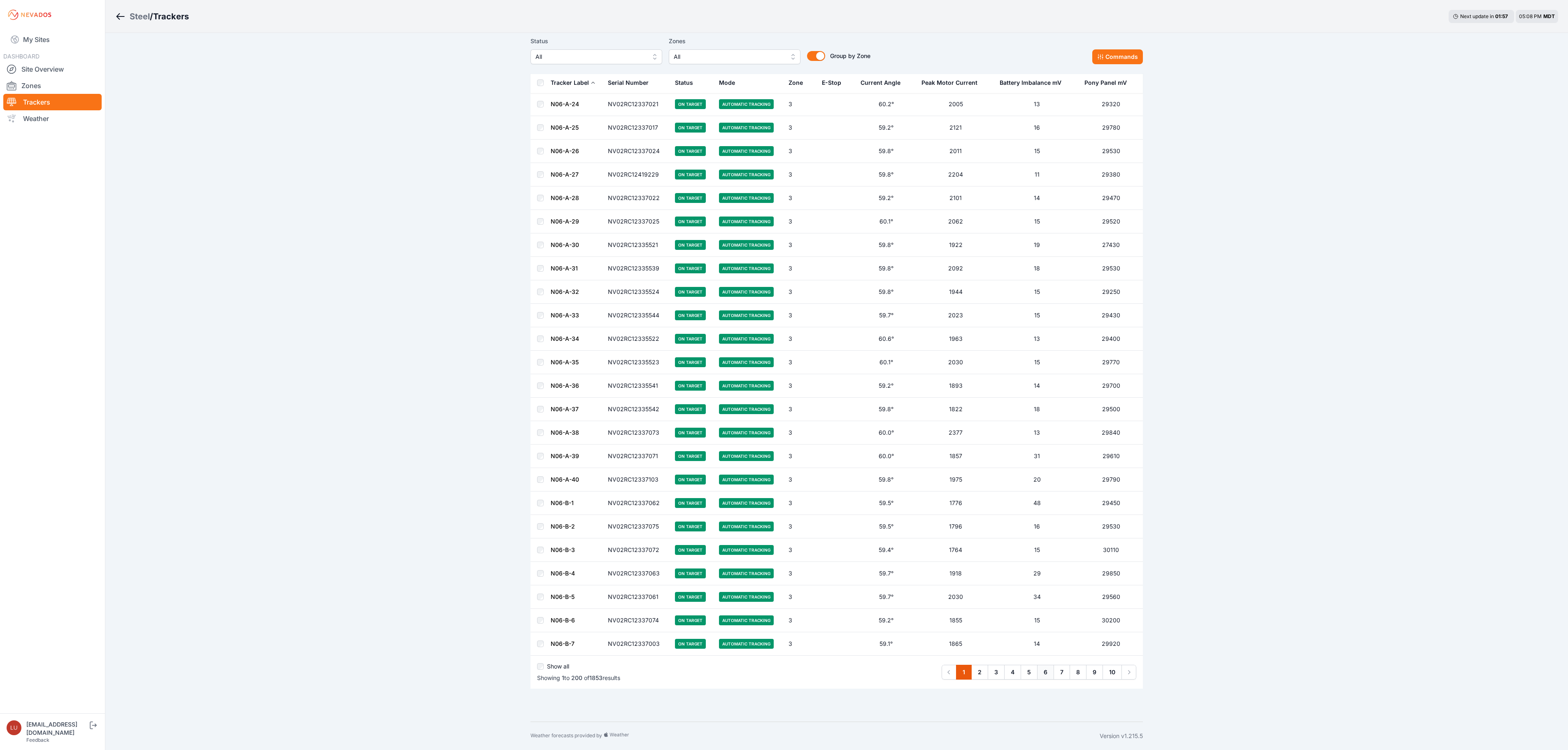
click at [1042, 665] on link "6" at bounding box center [1045, 672] width 17 height 15
click at [1032, 672] on link "5" at bounding box center [1029, 672] width 17 height 15
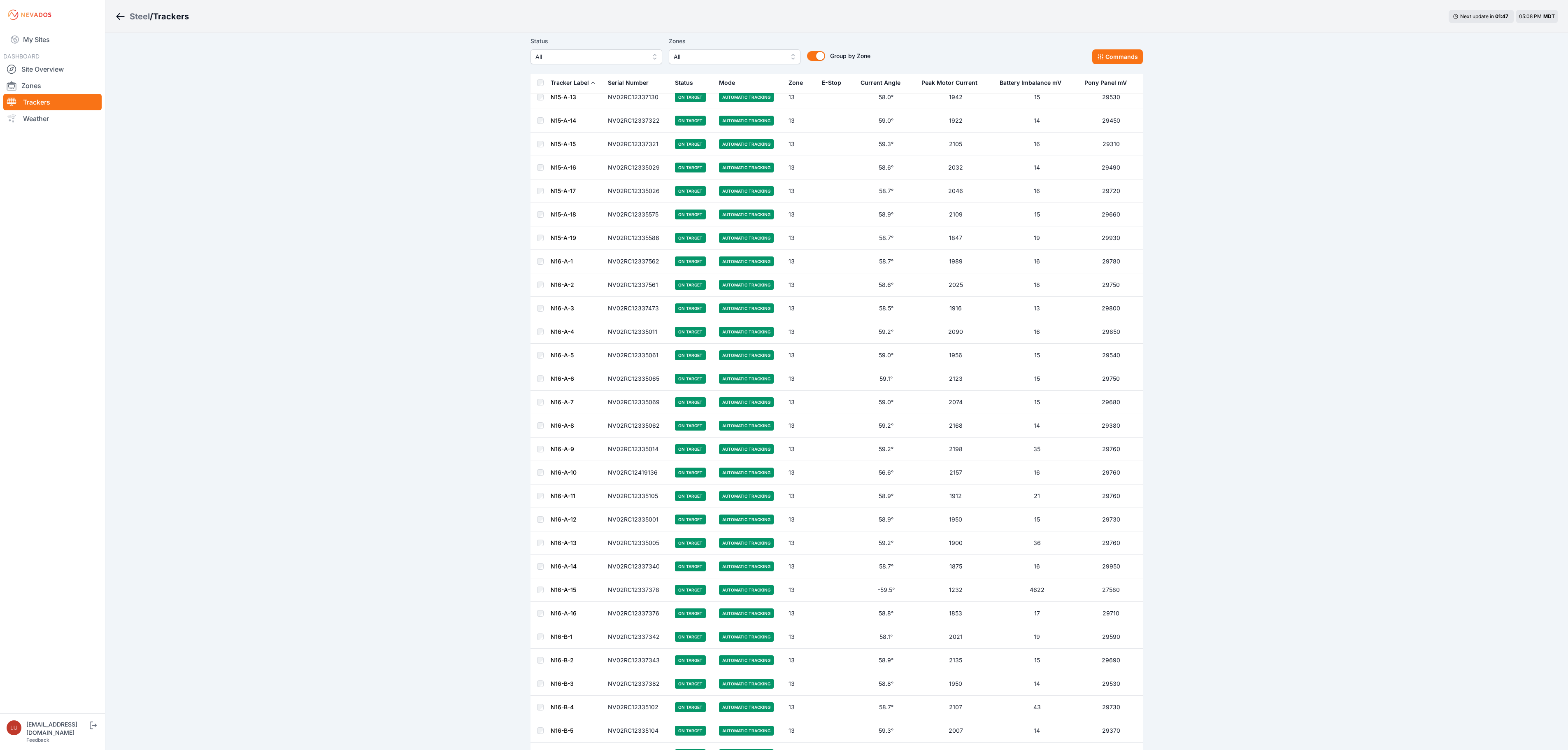
scroll to position [3870, 0]
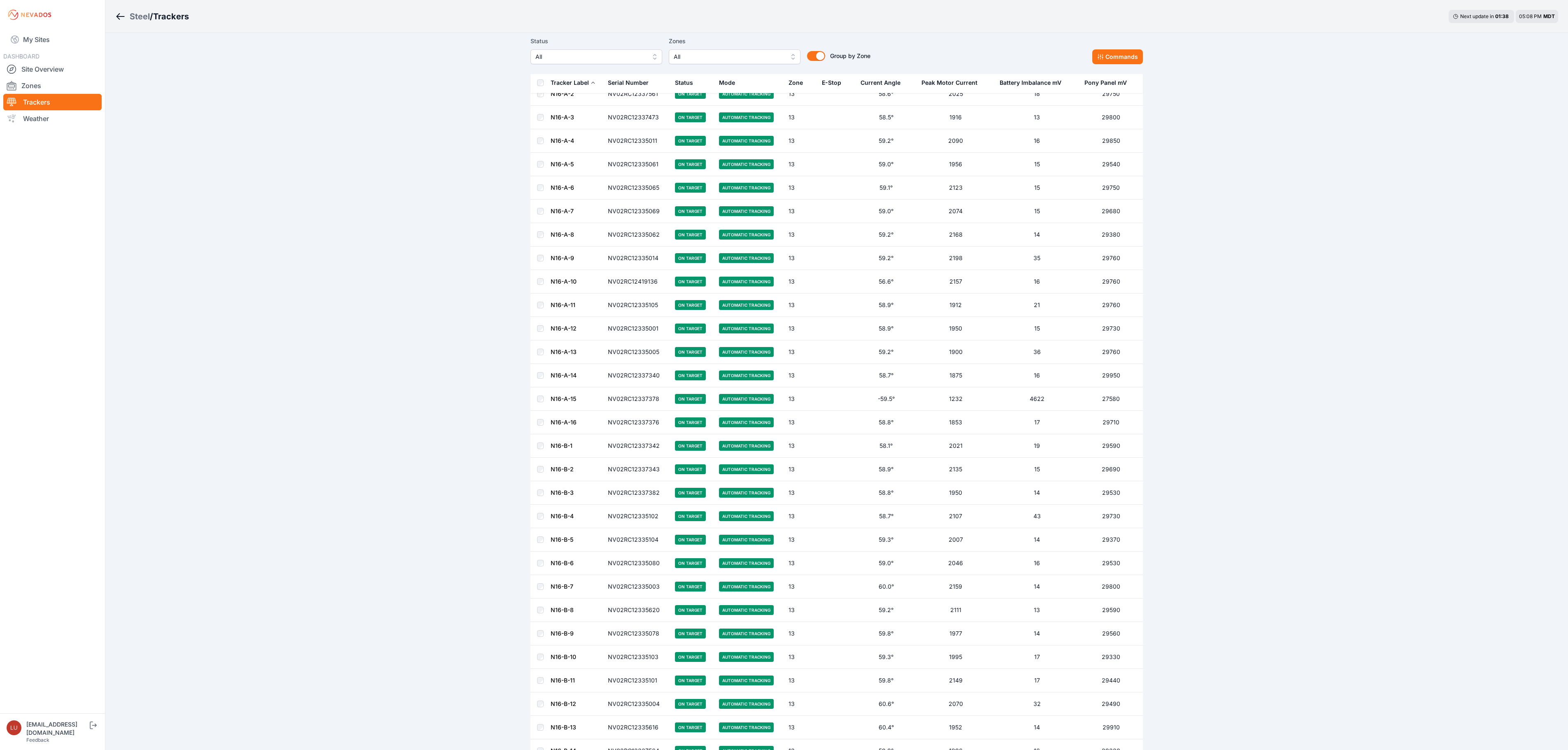
click at [563, 402] on link "N16-A-15" at bounding box center [564, 398] width 26 height 7
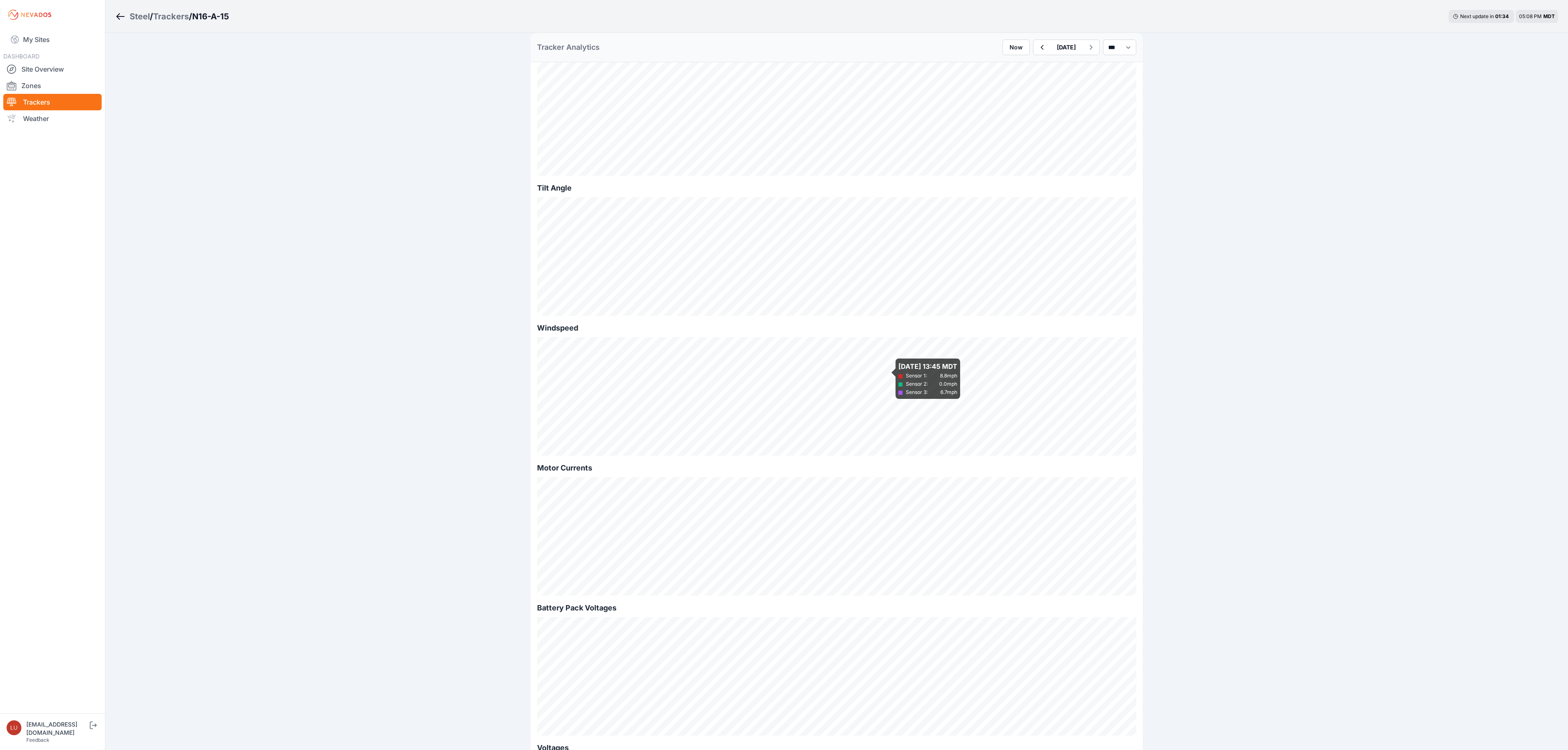
scroll to position [247, 0]
click at [37, 39] on link "My Sites" at bounding box center [52, 39] width 98 height 20
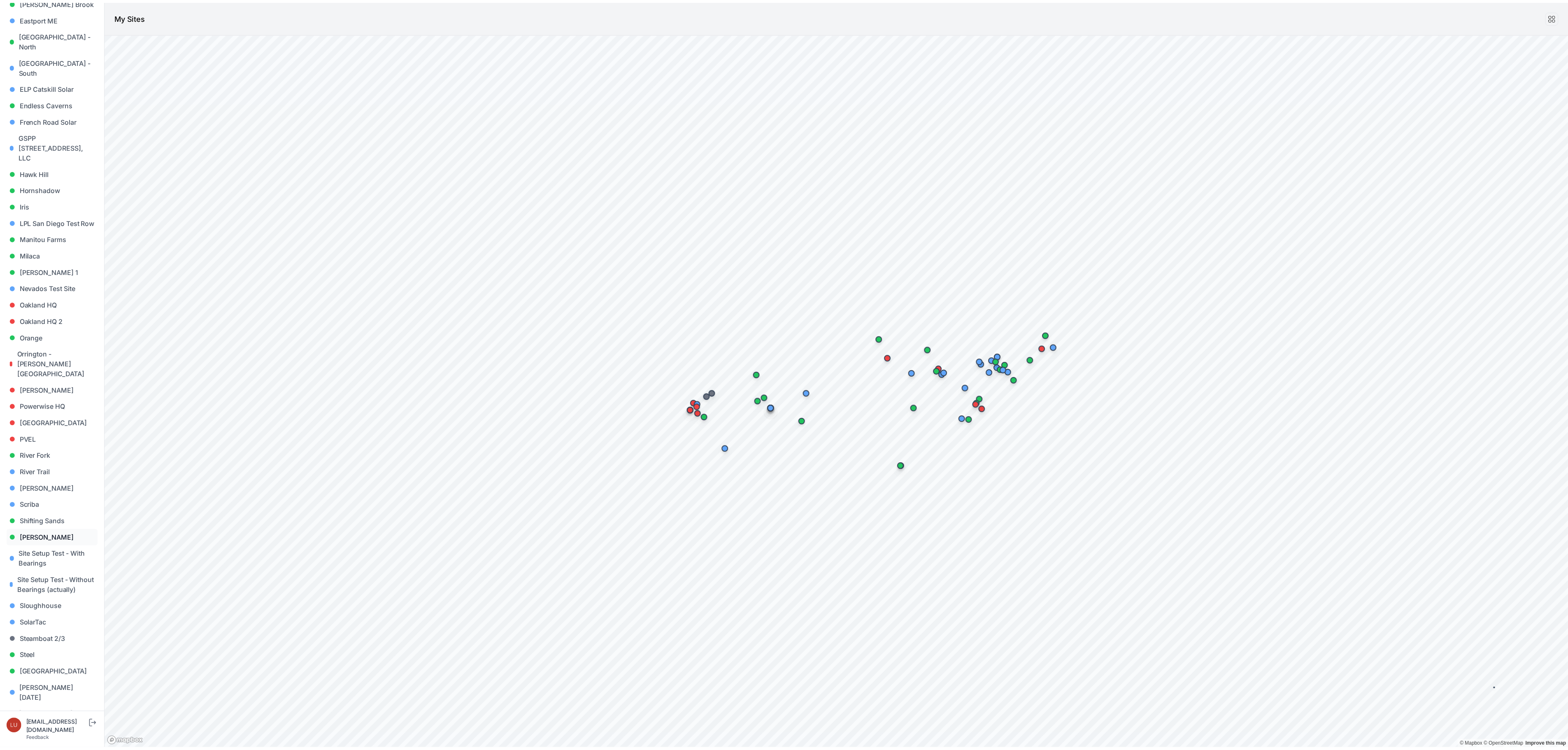
scroll to position [330, 0]
click at [48, 586] on link "Sloughhouse" at bounding box center [53, 594] width 92 height 17
click at [53, 517] on link "[PERSON_NAME]" at bounding box center [53, 525] width 92 height 17
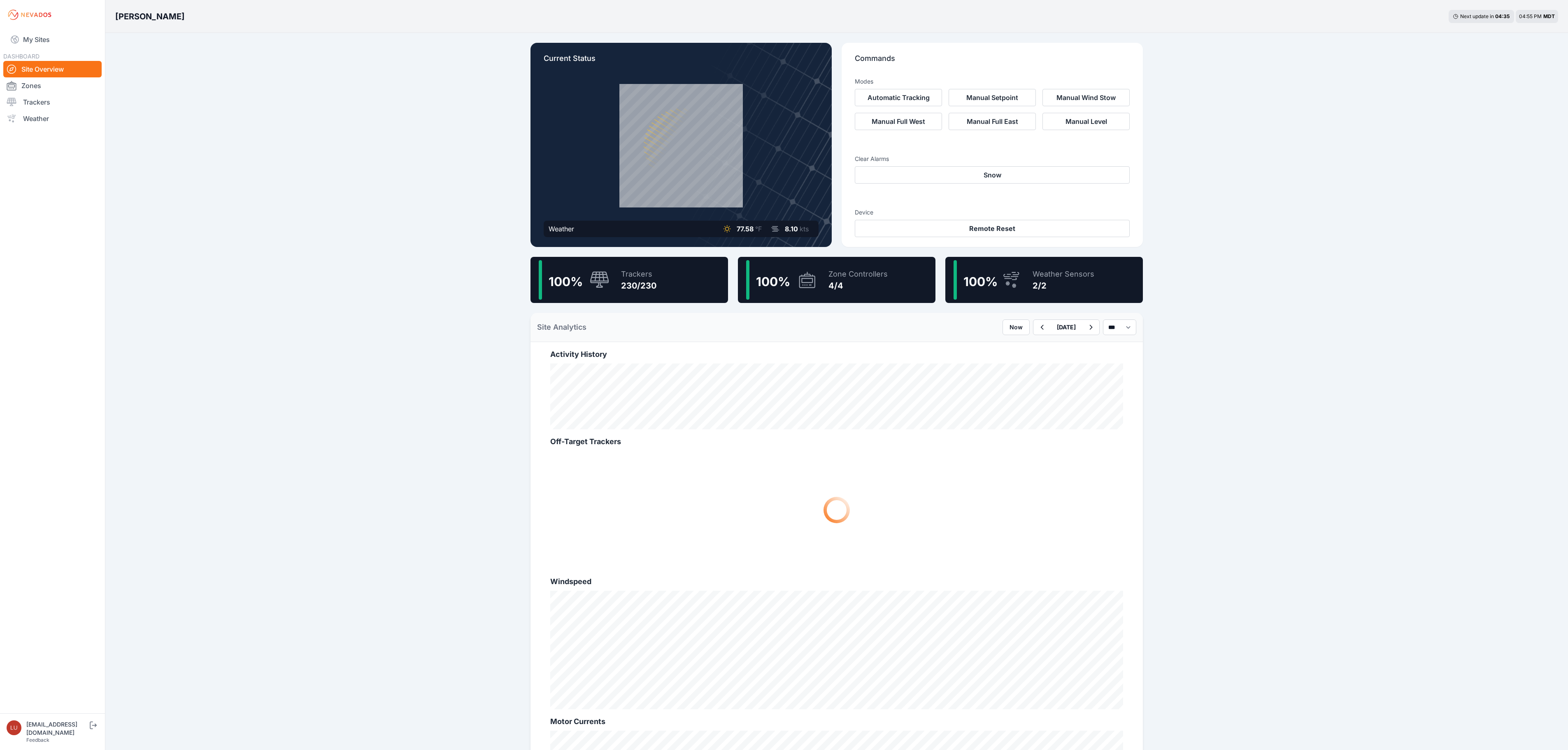
click at [641, 282] on div "230/230" at bounding box center [639, 285] width 36 height 12
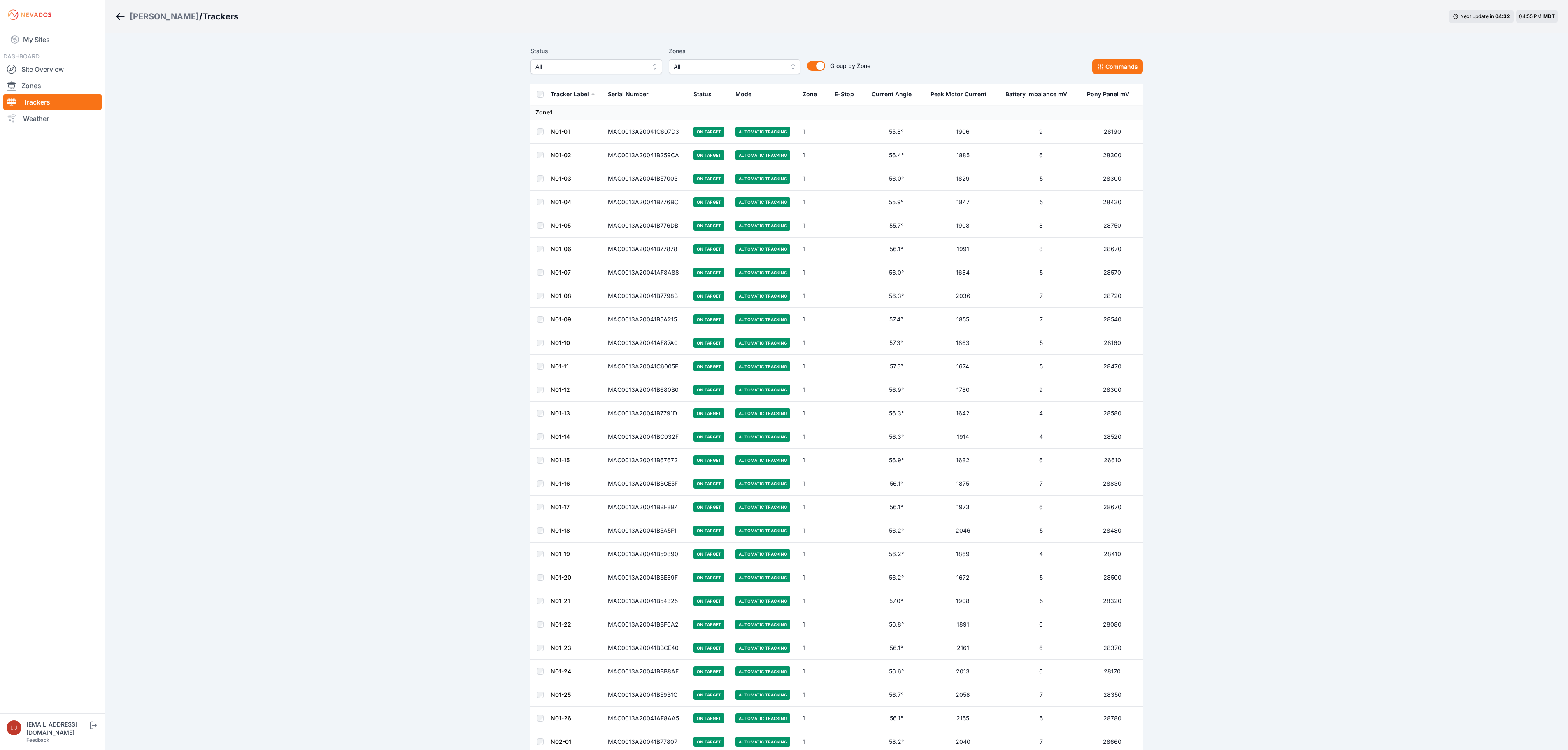
click at [564, 463] on link "N01-15" at bounding box center [560, 460] width 19 height 7
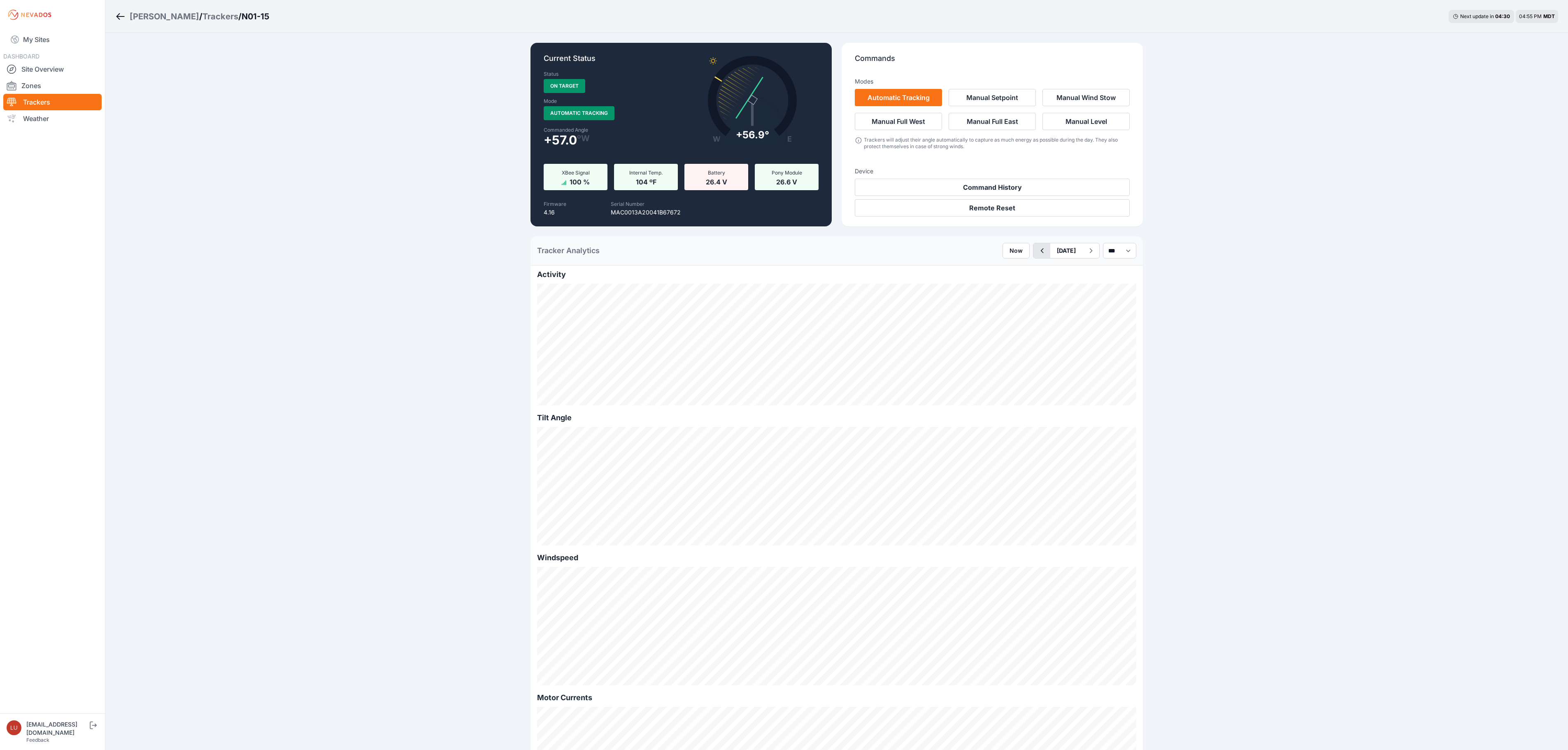
click at [1033, 250] on button "button" at bounding box center [1042, 250] width 17 height 15
